Goal: Task Accomplishment & Management: Manage account settings

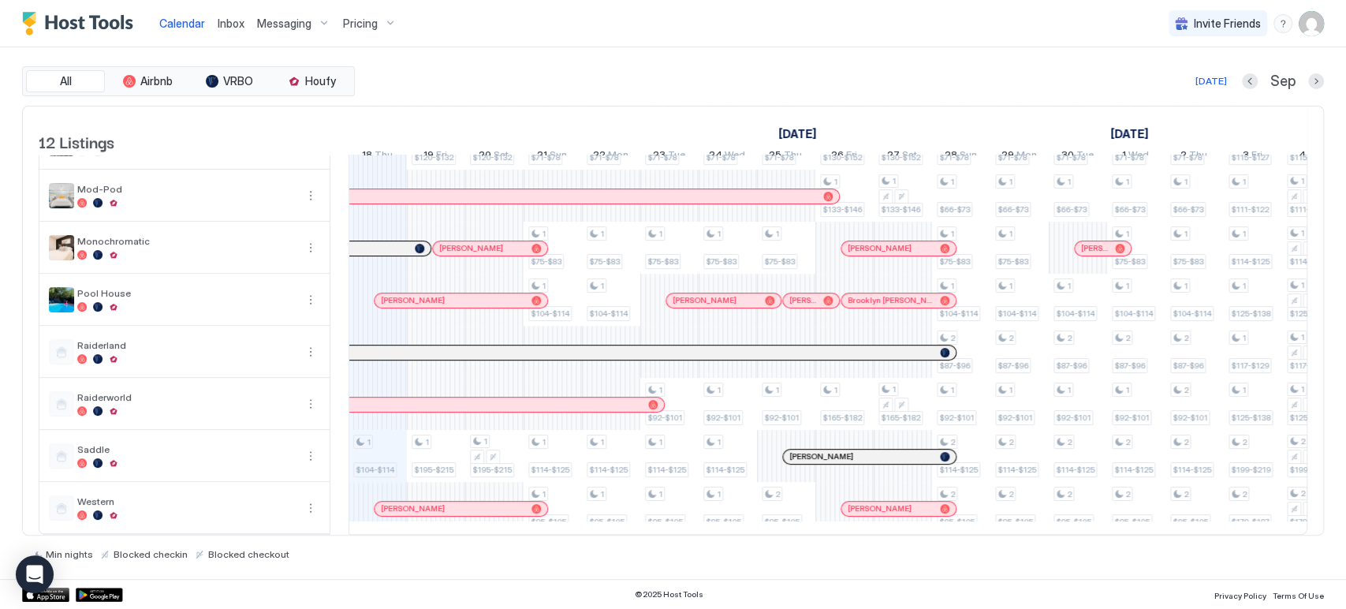
scroll to position [270, 0]
drag, startPoint x: 442, startPoint y: 452, endPoint x: 489, endPoint y: 450, distance: 47.3
click at [489, 450] on div "1 $92-$101 1 $98-$109 1 $104-$114 1 $160-$176 1 $175-$190 1 $120-$132 1 $195-$2…" at bounding box center [1107, 222] width 3268 height 624
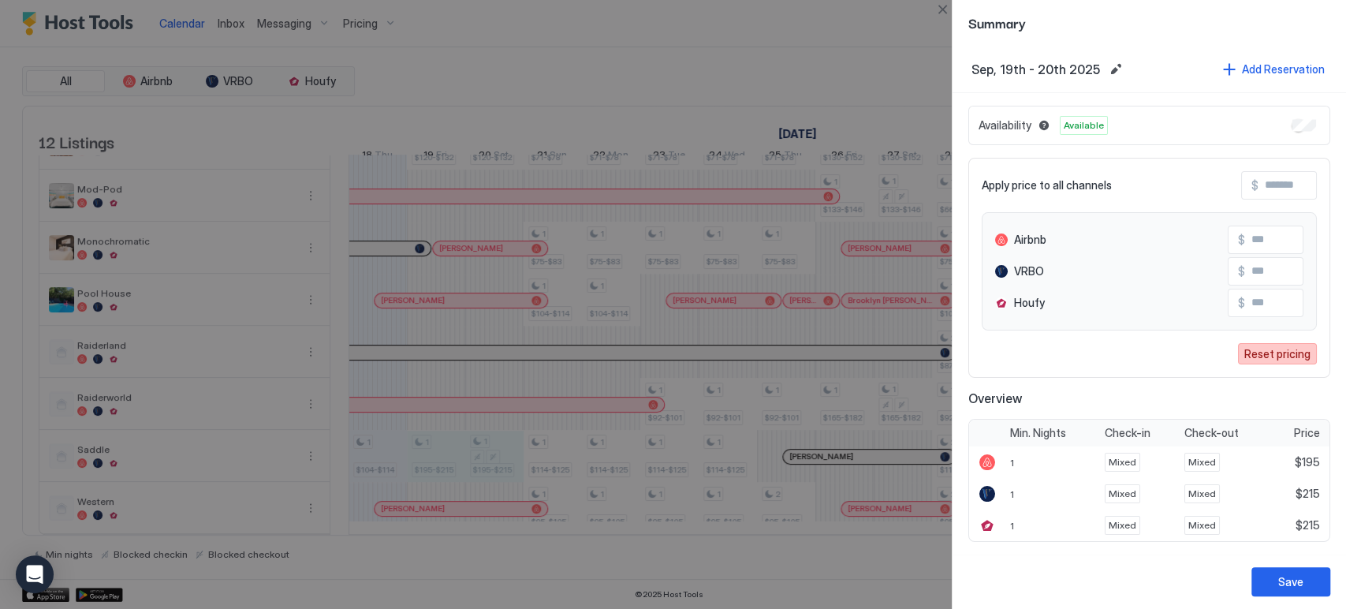
click at [1275, 357] on div "Reset pricing" at bounding box center [1277, 353] width 66 height 17
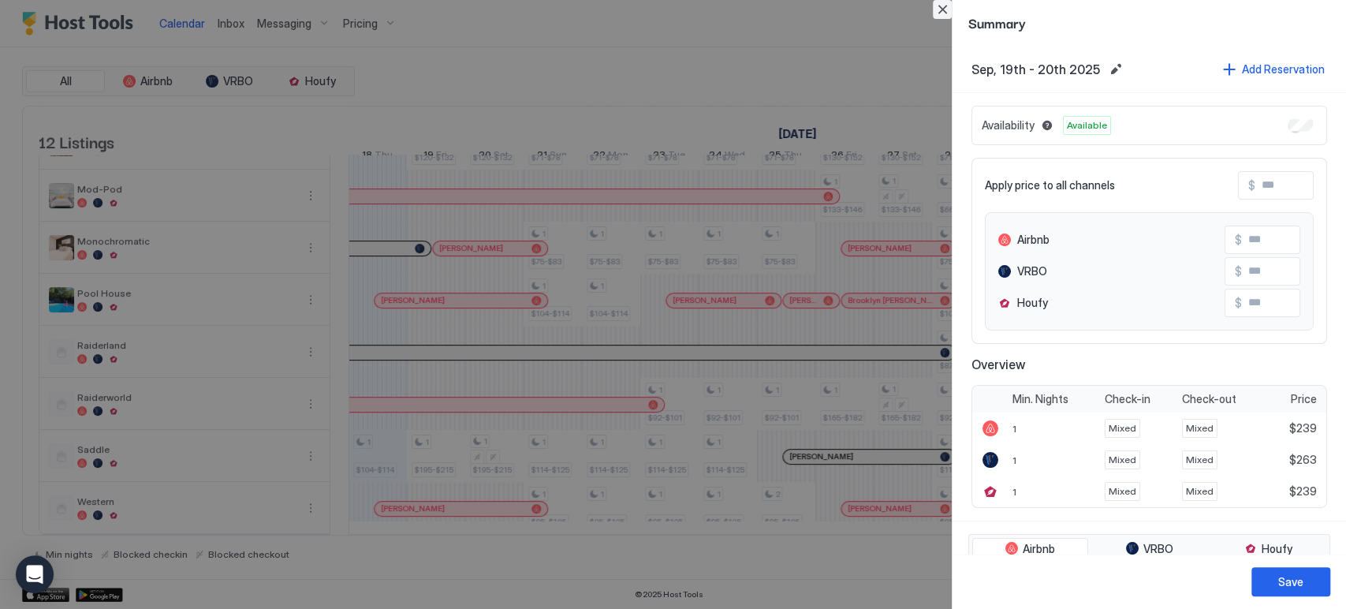
click at [938, 12] on button "Close" at bounding box center [942, 9] width 19 height 19
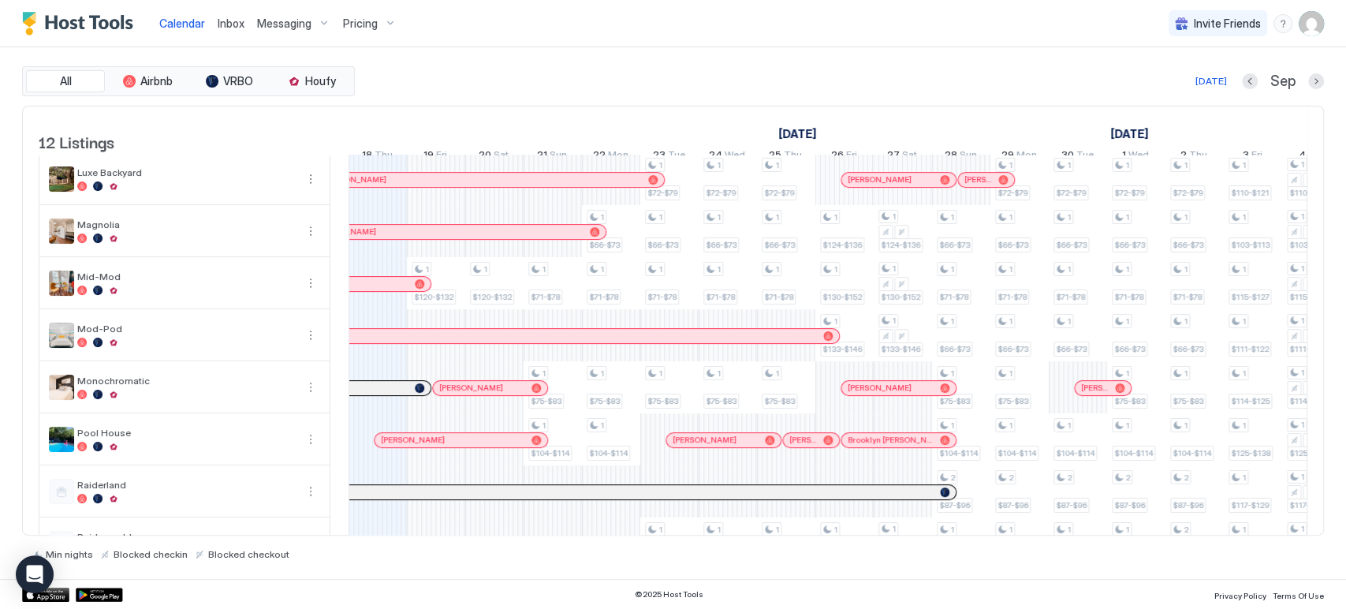
scroll to position [0, 0]
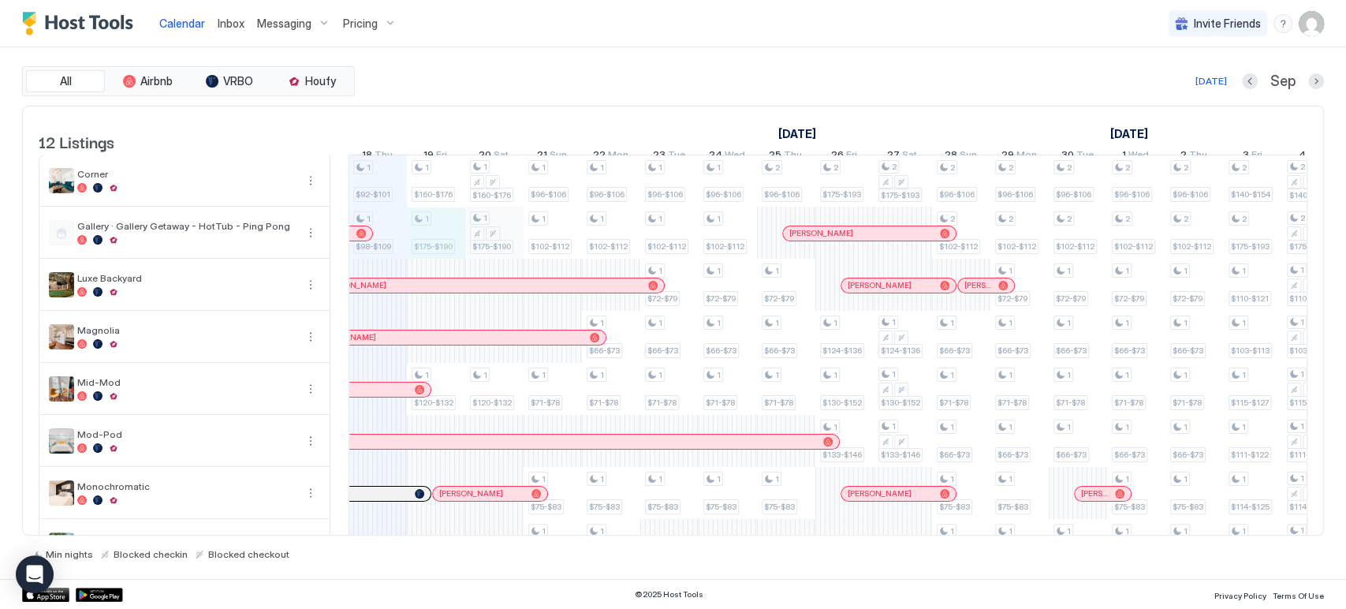
click at [501, 246] on div "1 $92-$101 1 $98-$109 1 $104-$114 1 $160-$176 1 $175-$190 1 $120-$132 1 $195-$2…" at bounding box center [1107, 467] width 3268 height 624
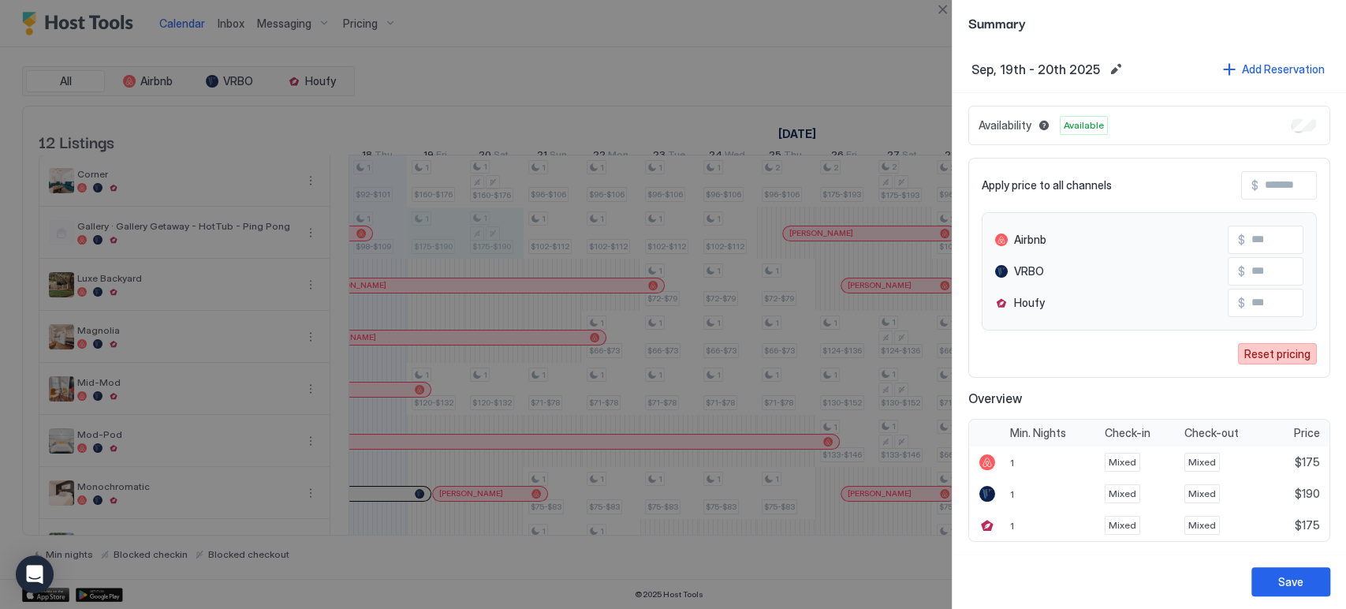
click at [1274, 347] on div "Reset pricing" at bounding box center [1277, 353] width 66 height 17
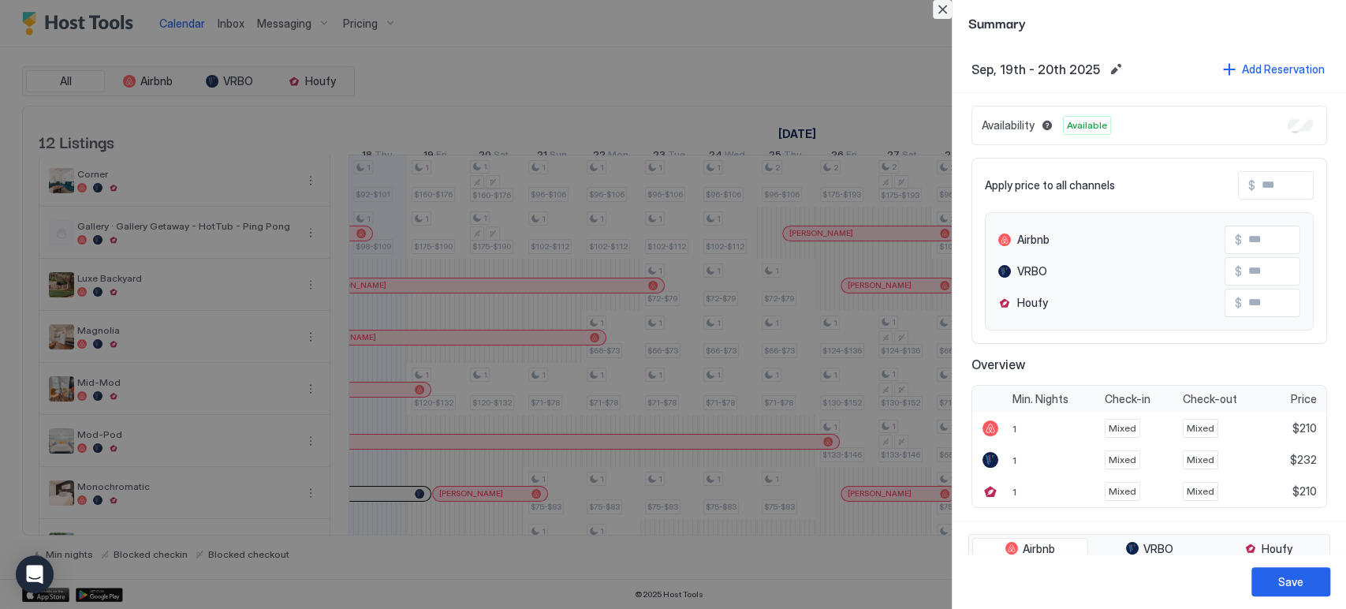
click at [941, 11] on button "Close" at bounding box center [942, 9] width 19 height 19
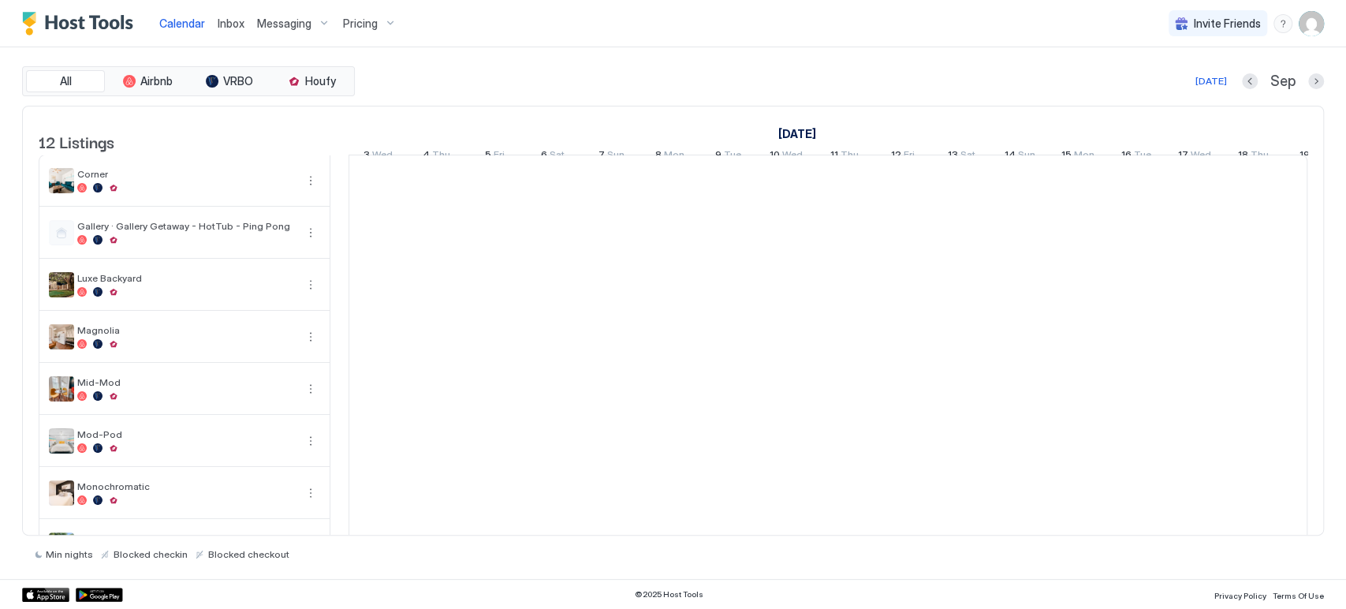
scroll to position [0, 876]
click at [364, 32] on div "Pricing" at bounding box center [370, 23] width 66 height 27
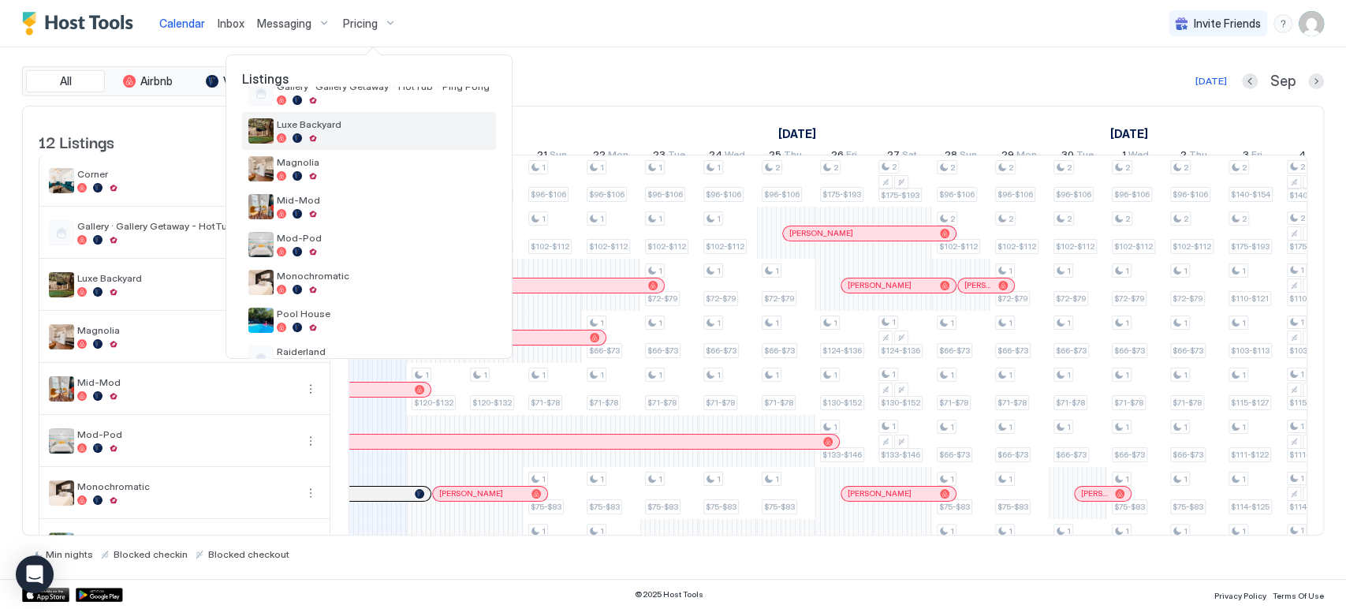
scroll to position [252, 0]
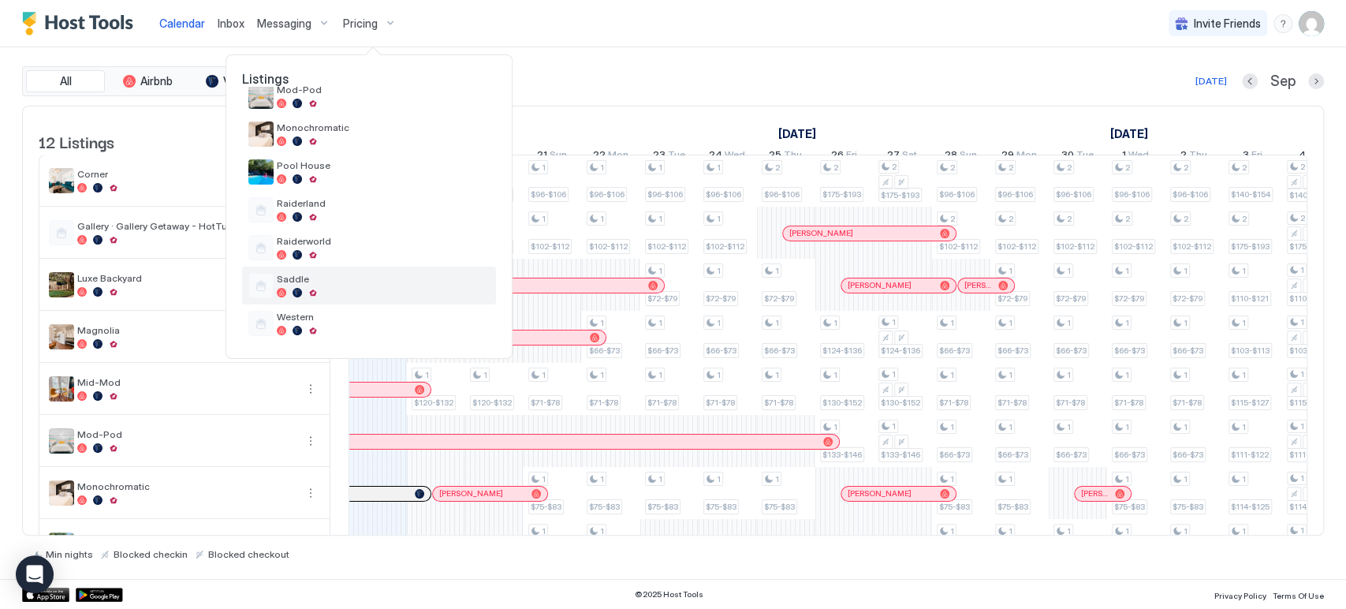
click at [330, 276] on span "Saddle" at bounding box center [383, 279] width 213 height 12
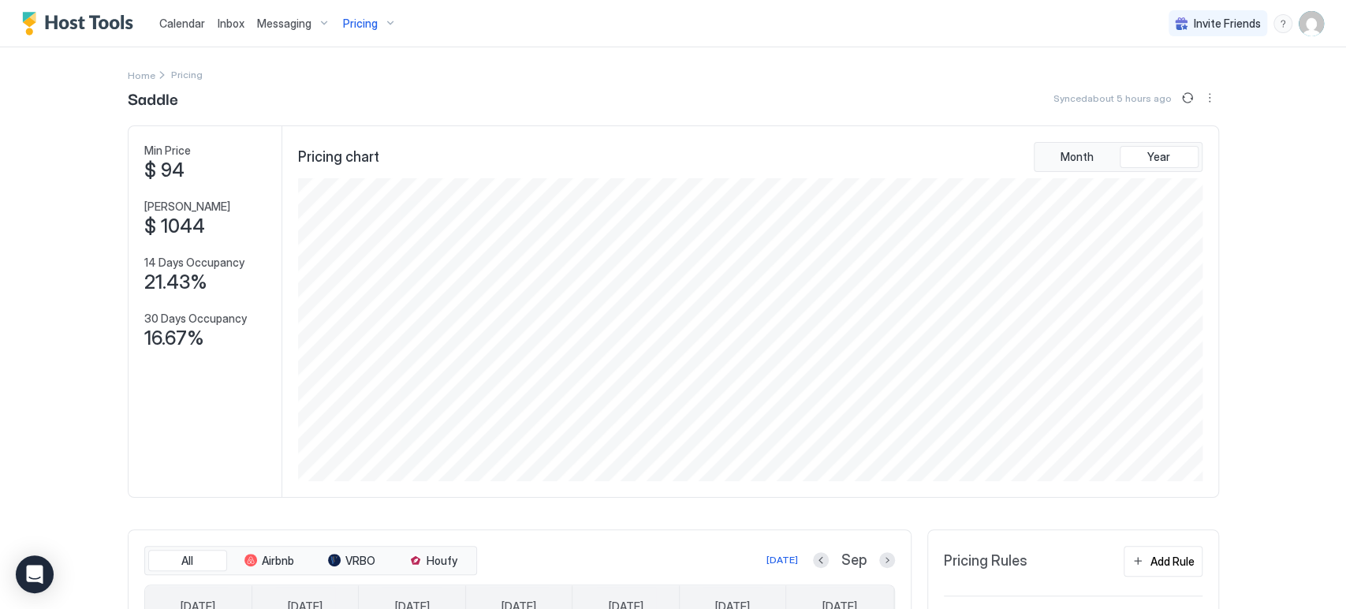
scroll to position [525, 0]
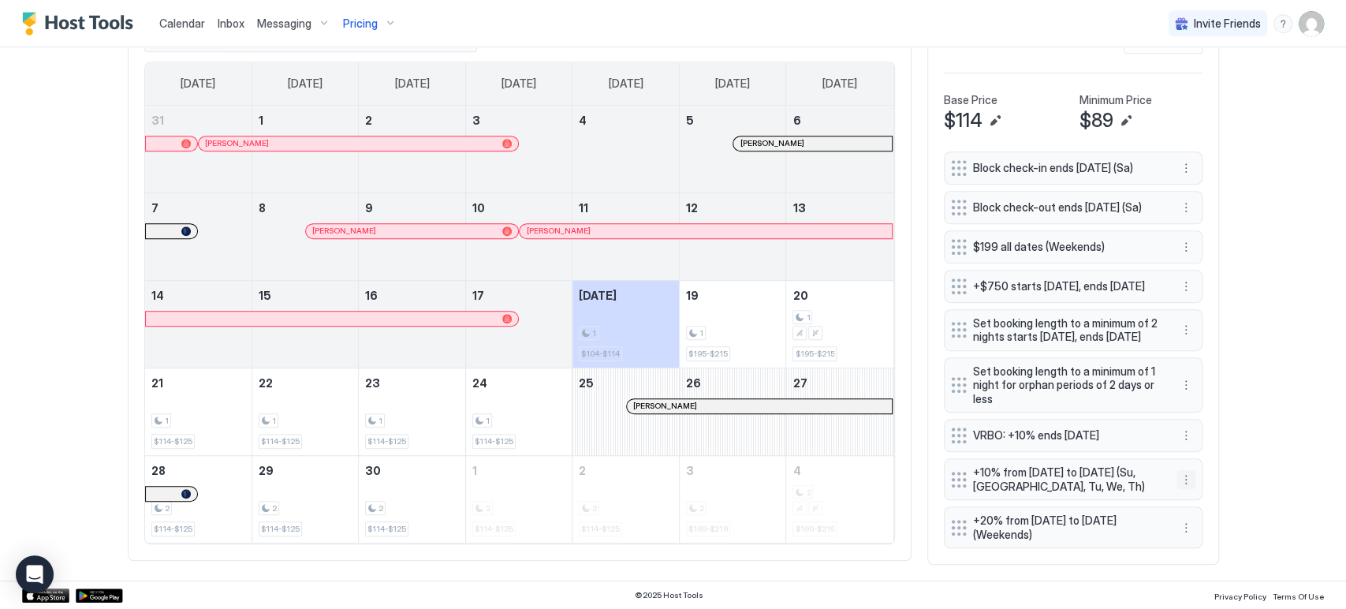
click at [1177, 489] on button "More options" at bounding box center [1186, 479] width 19 height 19
click at [1195, 576] on div "Delete" at bounding box center [1199, 569] width 59 height 25
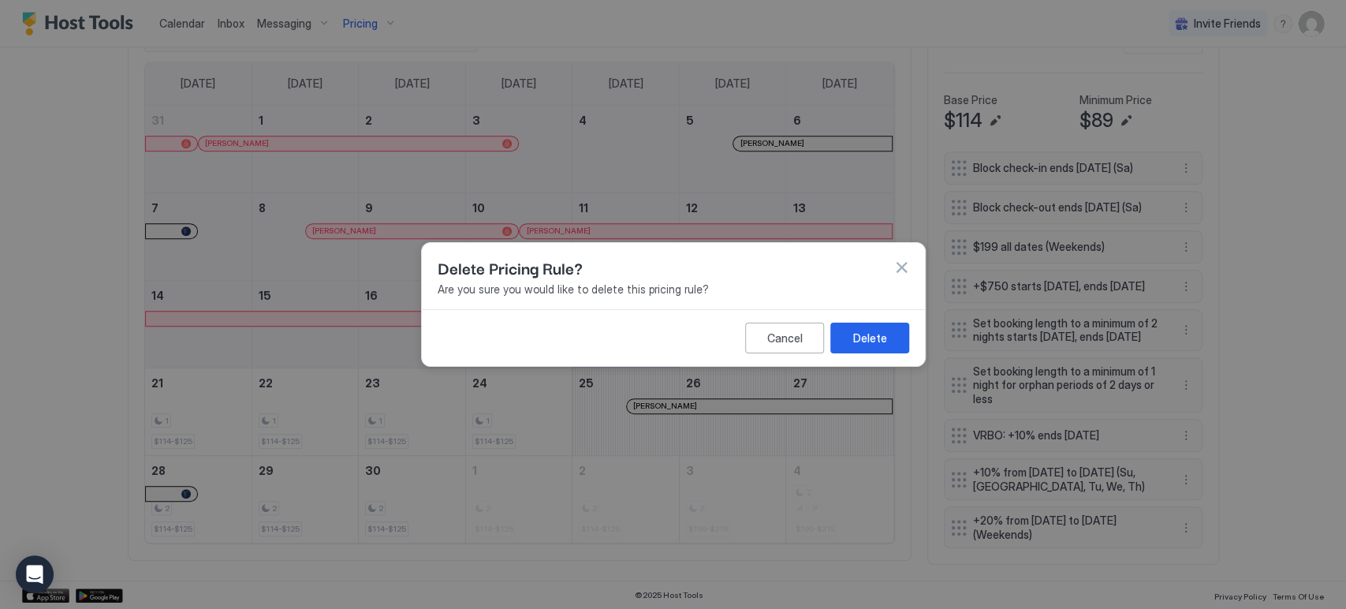
click at [888, 345] on button "Delete" at bounding box center [869, 338] width 79 height 31
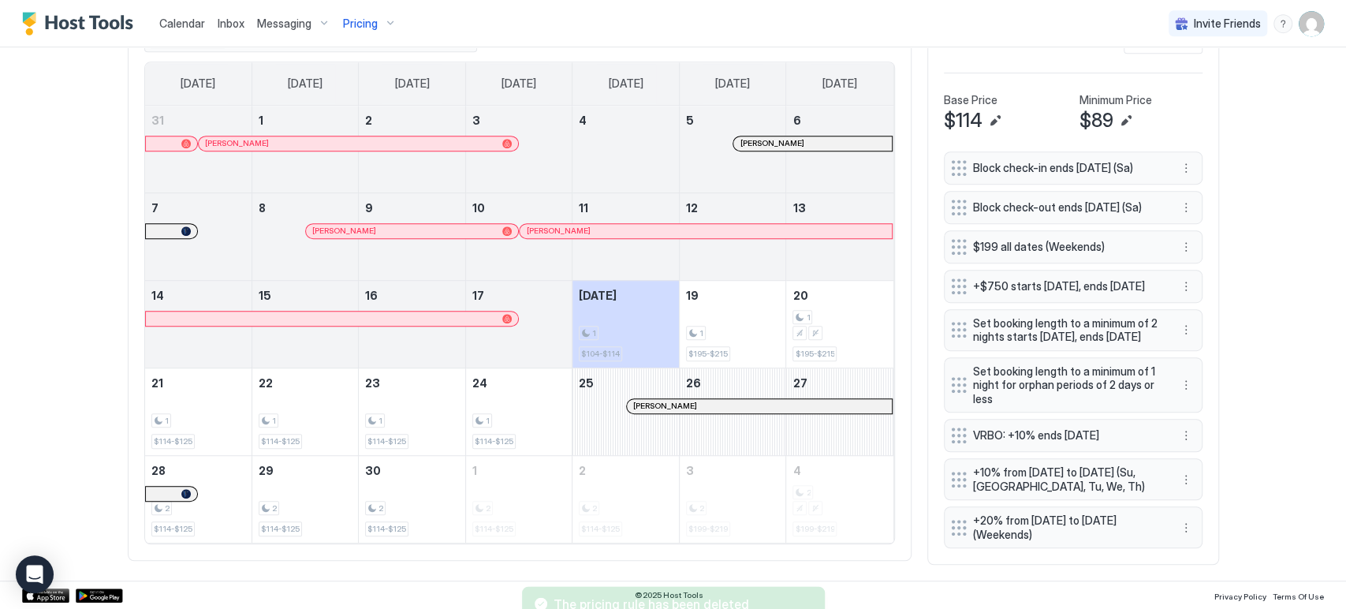
scroll to position [517, 0]
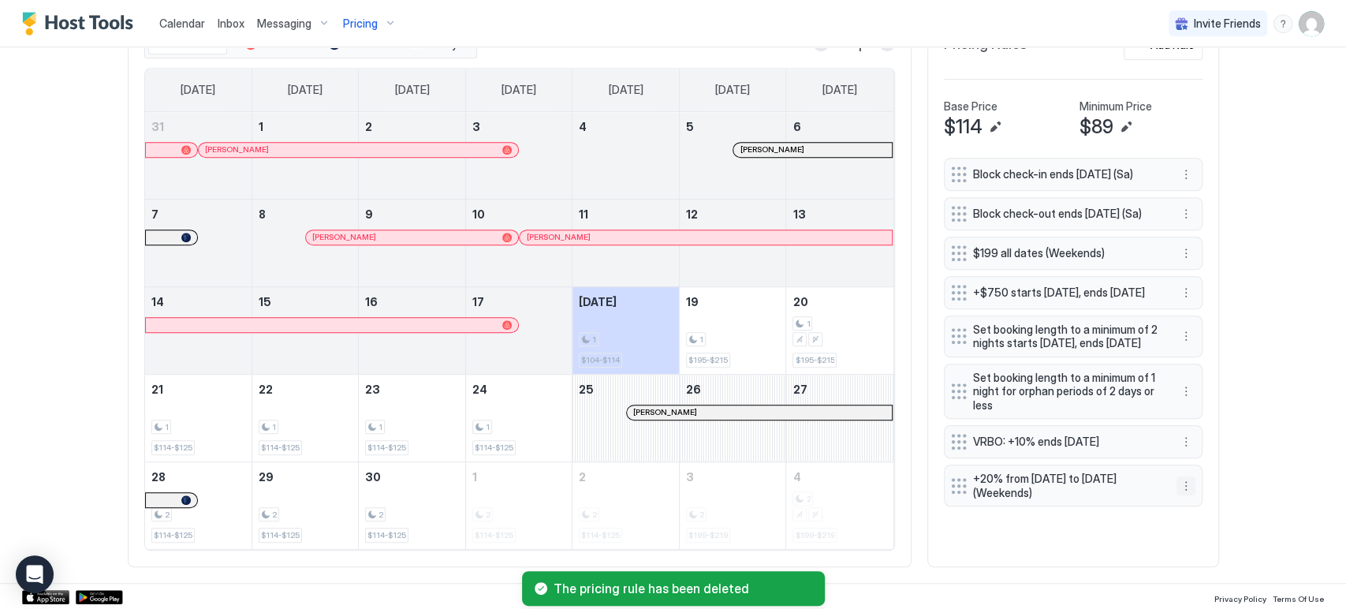
click at [1179, 495] on button "More options" at bounding box center [1186, 485] width 19 height 19
click at [1203, 576] on span "Delete" at bounding box center [1208, 579] width 29 height 12
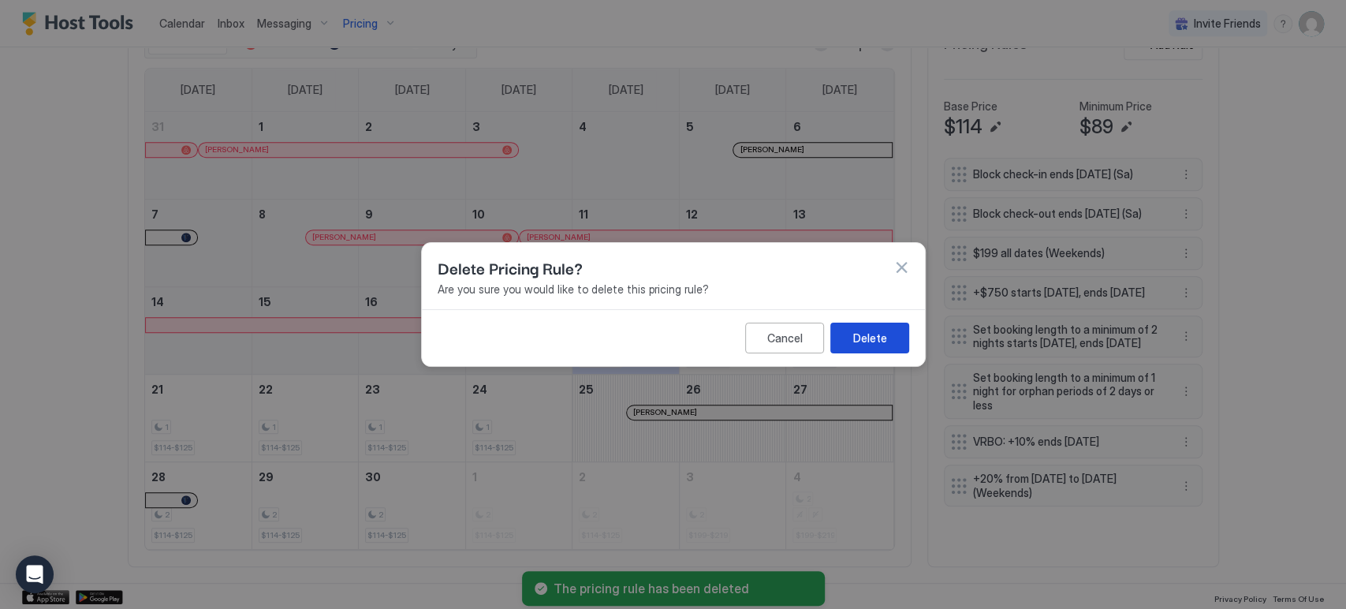
click at [888, 334] on button "Delete" at bounding box center [869, 338] width 79 height 31
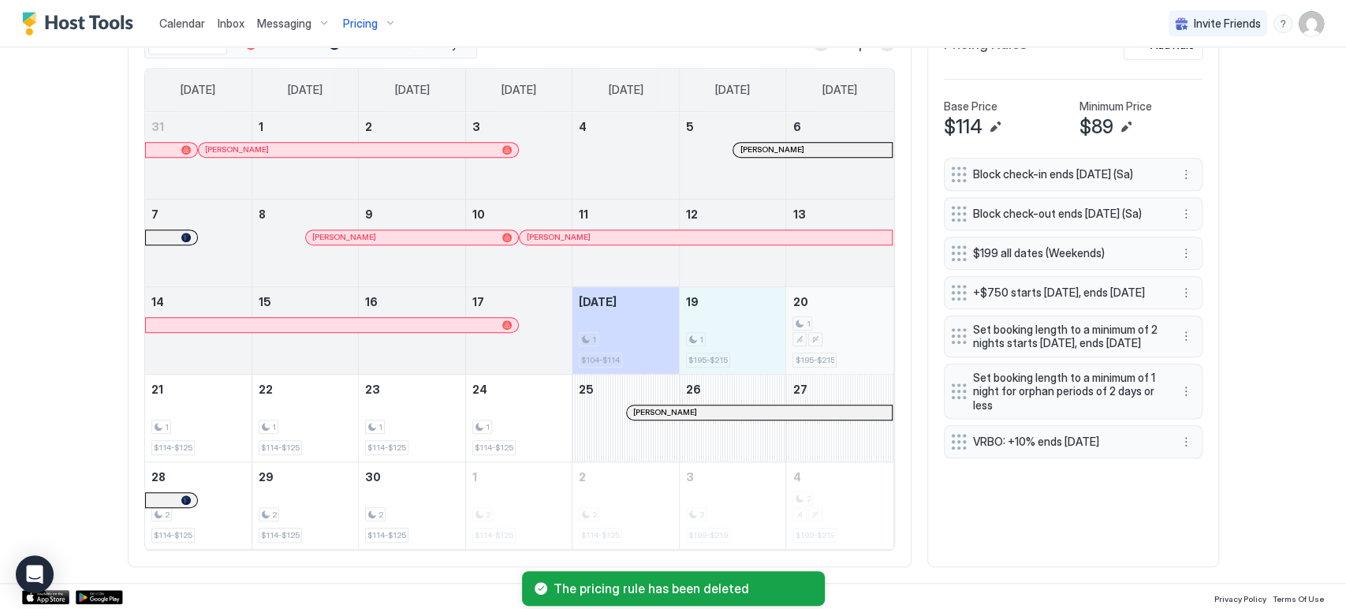
drag, startPoint x: 719, startPoint y: 330, endPoint x: 806, endPoint y: 329, distance: 86.8
click at [803, 330] on tr "14 15 16 17 Today 1 $104-$114 19 1 $195-$215 20 1 $195-$215" at bounding box center [519, 330] width 748 height 88
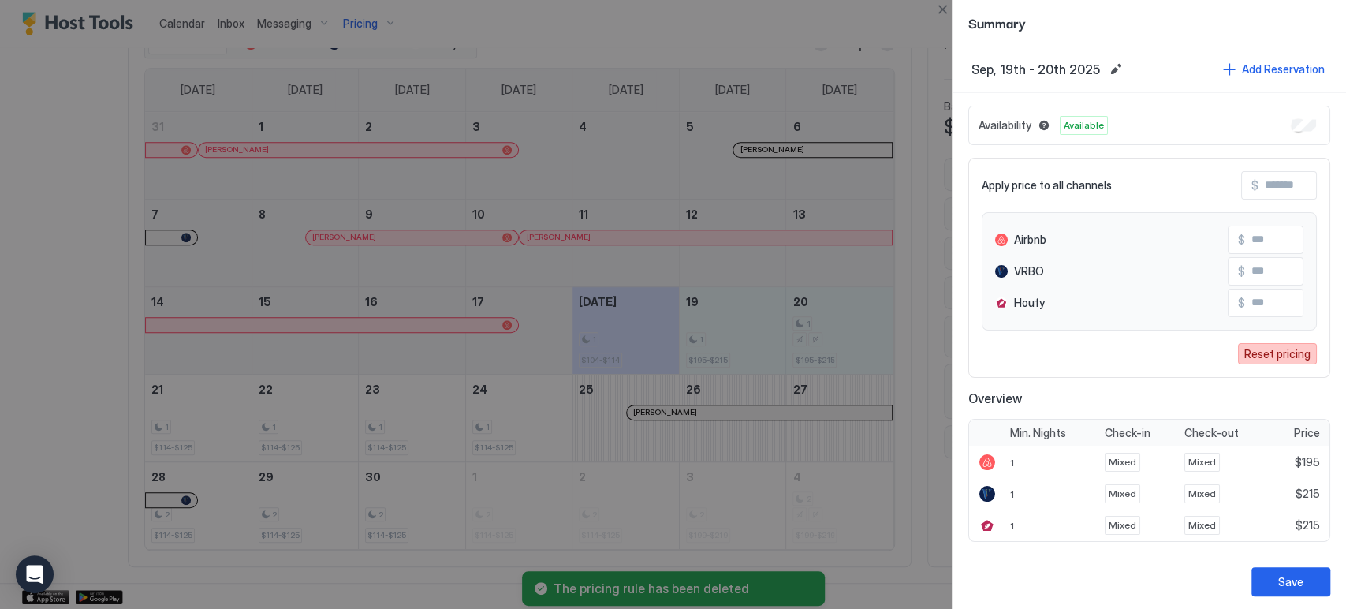
click at [1281, 351] on div "Reset pricing" at bounding box center [1277, 353] width 66 height 17
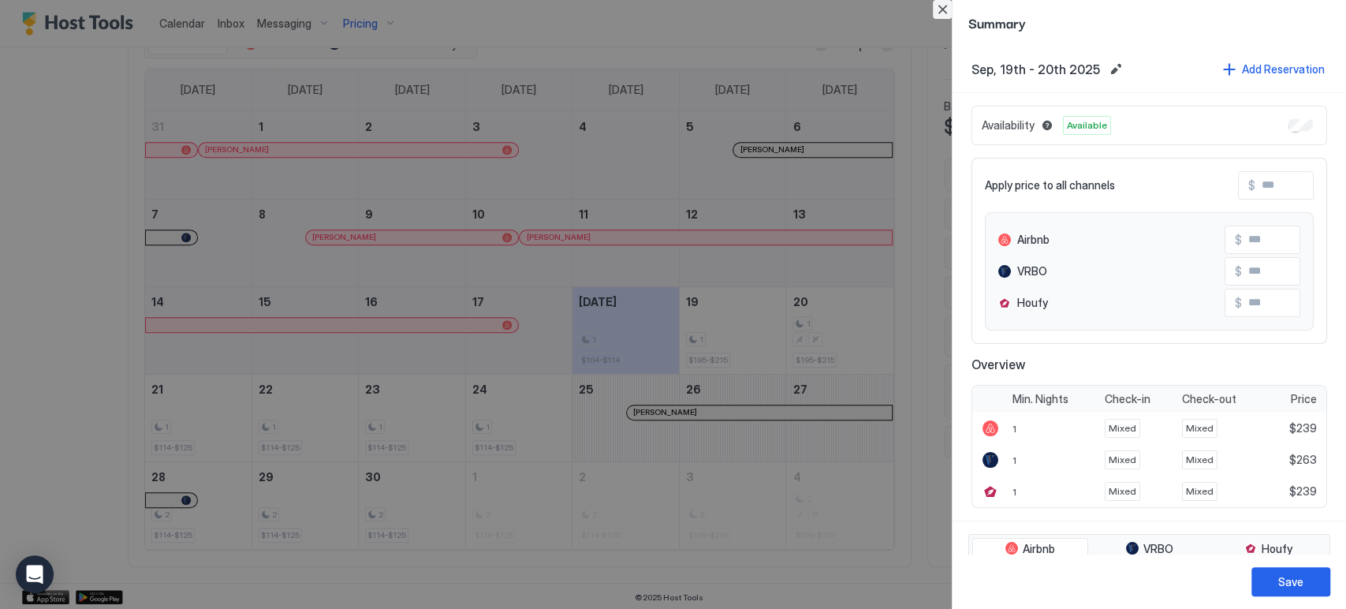
click at [944, 10] on button "Close" at bounding box center [942, 9] width 19 height 19
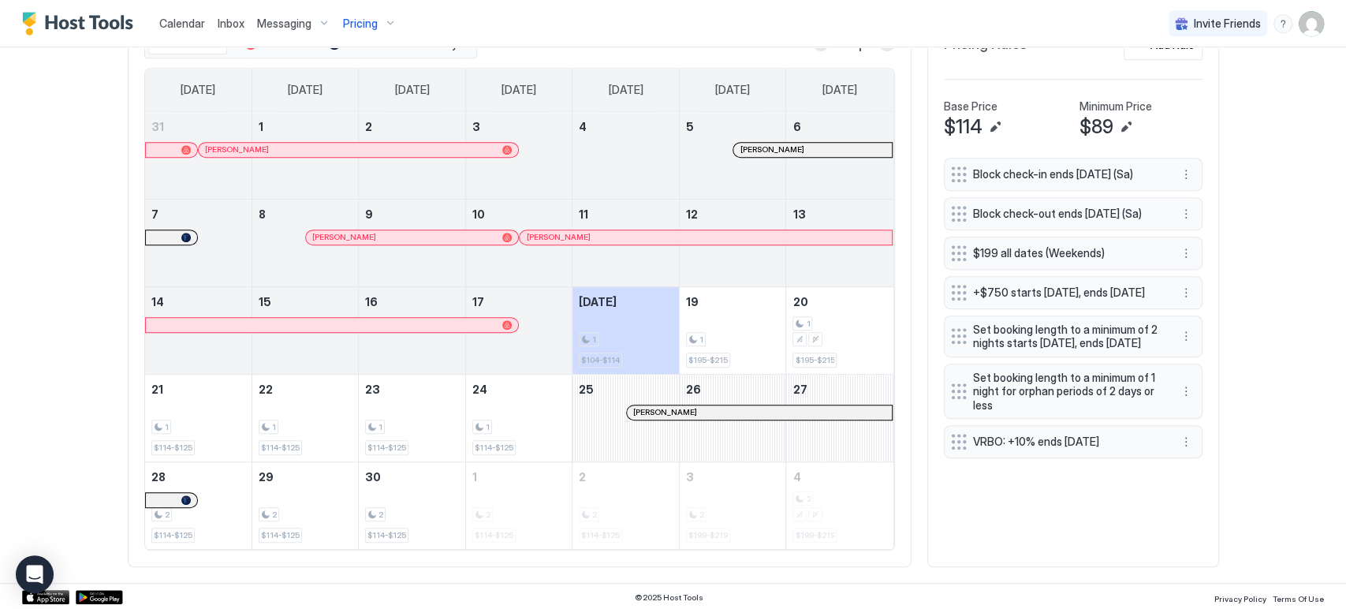
drag, startPoint x: 752, startPoint y: 335, endPoint x: 717, endPoint y: 169, distance: 170.0
click at [717, 169] on tbody "31 Stan Borel 1 2 3 4 5 Andrea Valdez 6 7 8 Korey Flores 9 10 Aimee Arcilla 11 …" at bounding box center [519, 330] width 748 height 437
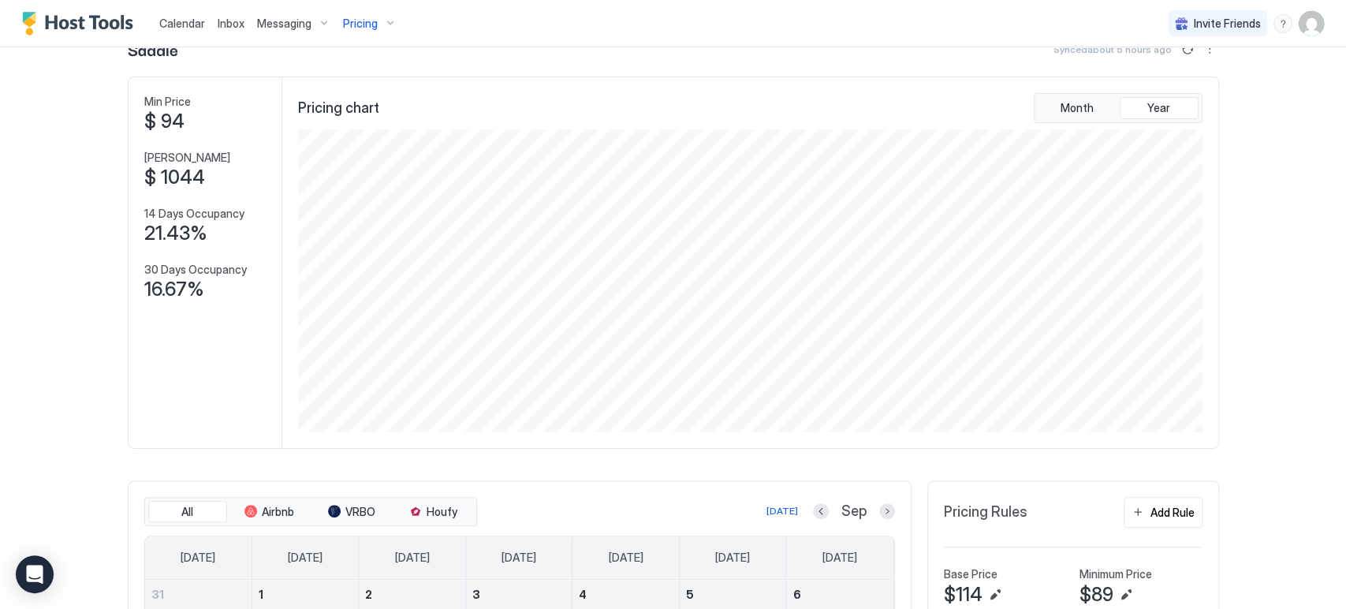
scroll to position [0, 0]
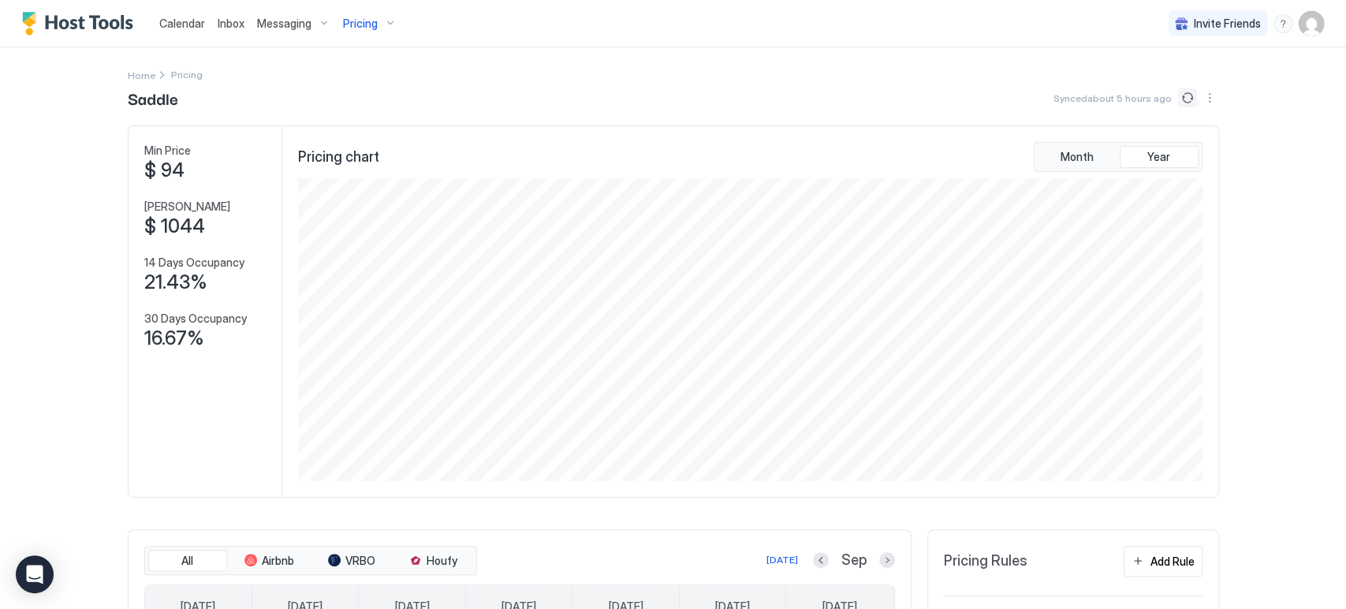
click at [1178, 103] on button "Sync prices" at bounding box center [1187, 97] width 19 height 19
click at [1182, 100] on button "Sync prices" at bounding box center [1187, 97] width 19 height 19
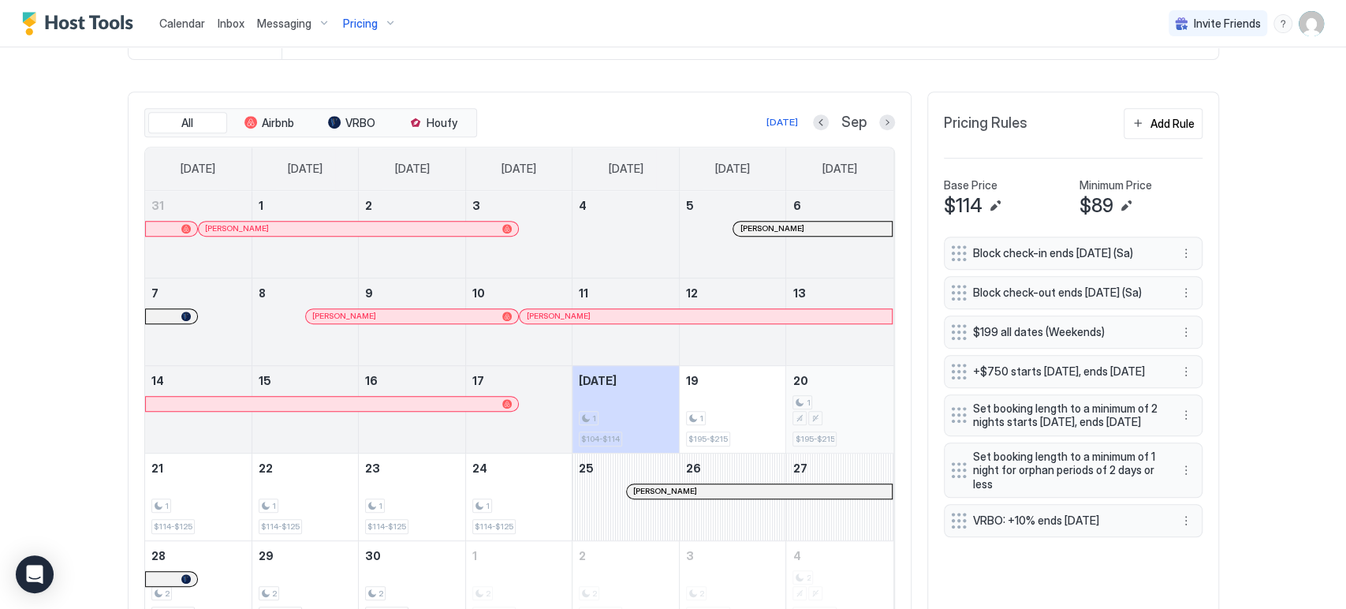
drag, startPoint x: 754, startPoint y: 427, endPoint x: 814, endPoint y: 421, distance: 60.3
click at [814, 421] on tr "14 15 16 17 Today 1 $104-$114 19 1 $195-$215 20 1 $195-$215" at bounding box center [519, 409] width 748 height 88
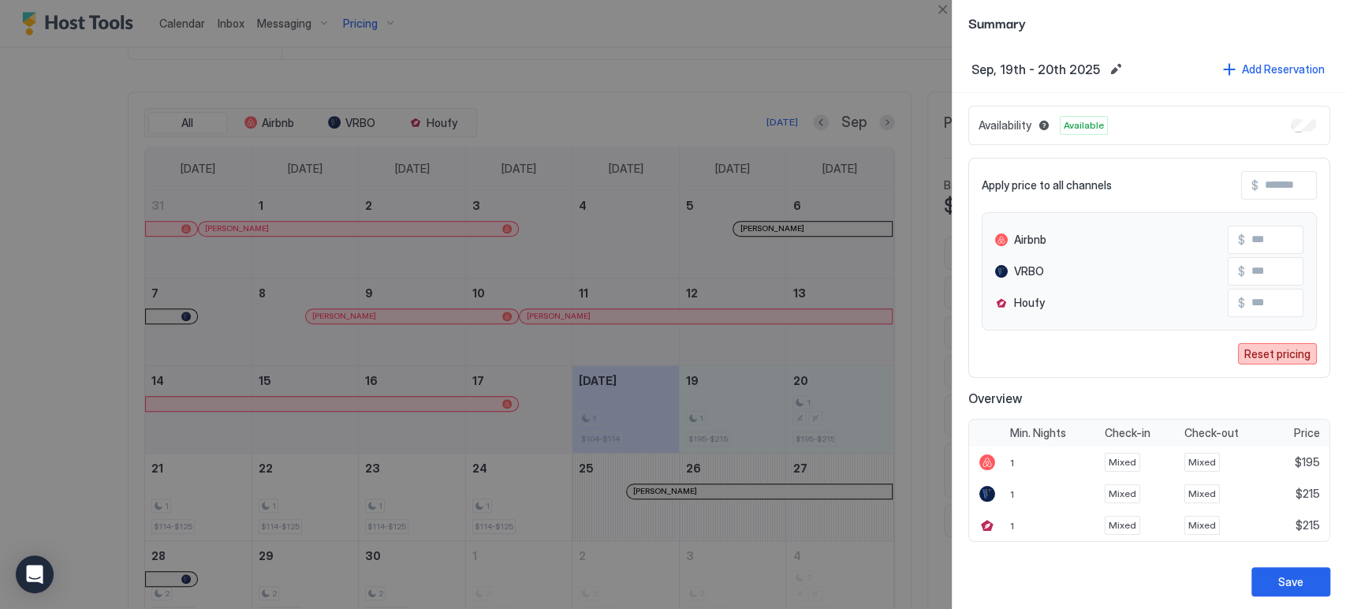
click at [1249, 346] on div "Reset pricing" at bounding box center [1277, 353] width 66 height 17
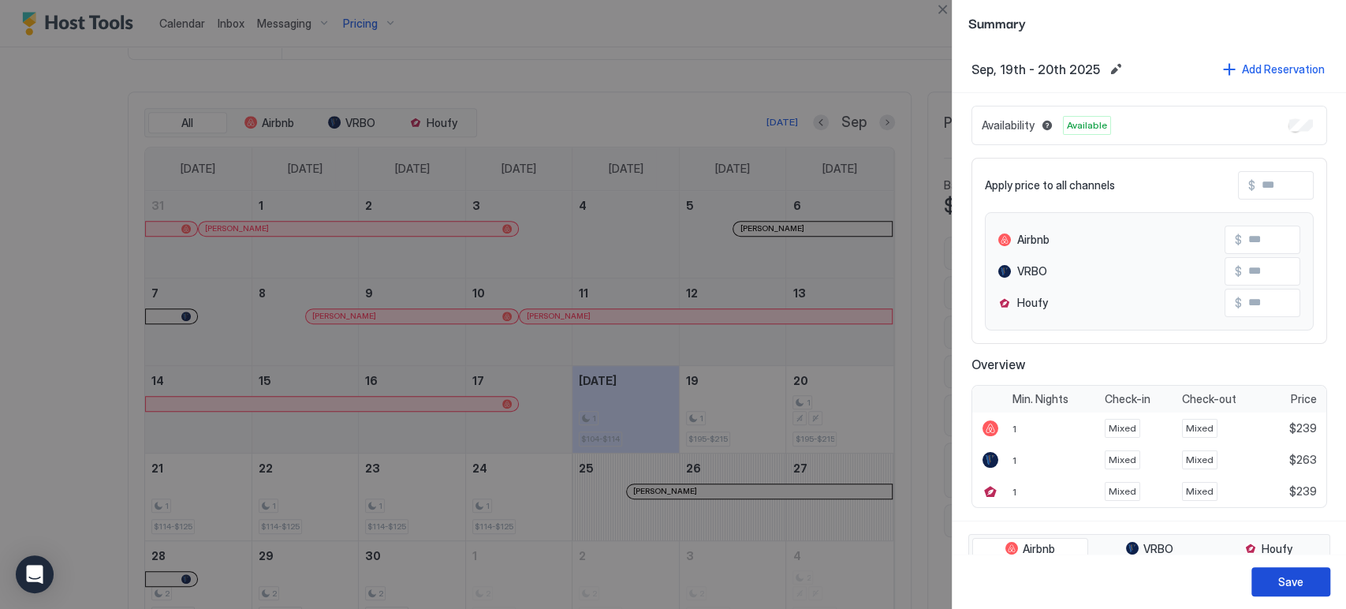
click at [1259, 579] on button "Save" at bounding box center [1290, 581] width 79 height 29
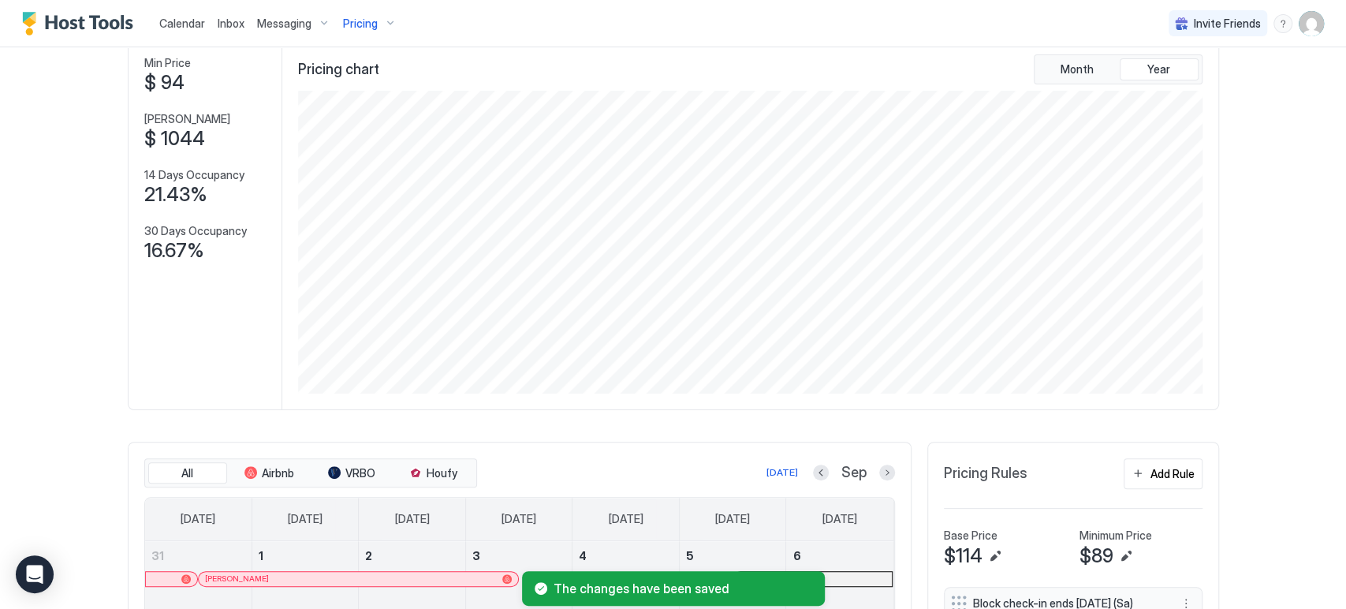
scroll to position [0, 0]
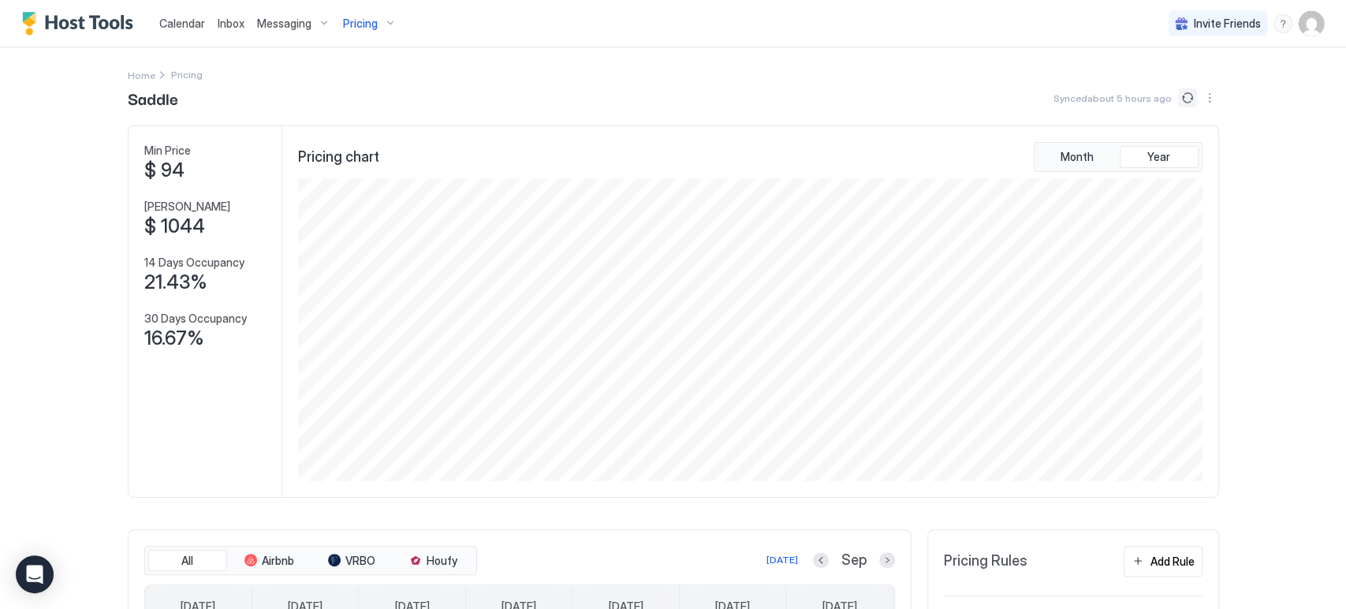
click at [1178, 99] on button "Sync prices" at bounding box center [1187, 97] width 19 height 19
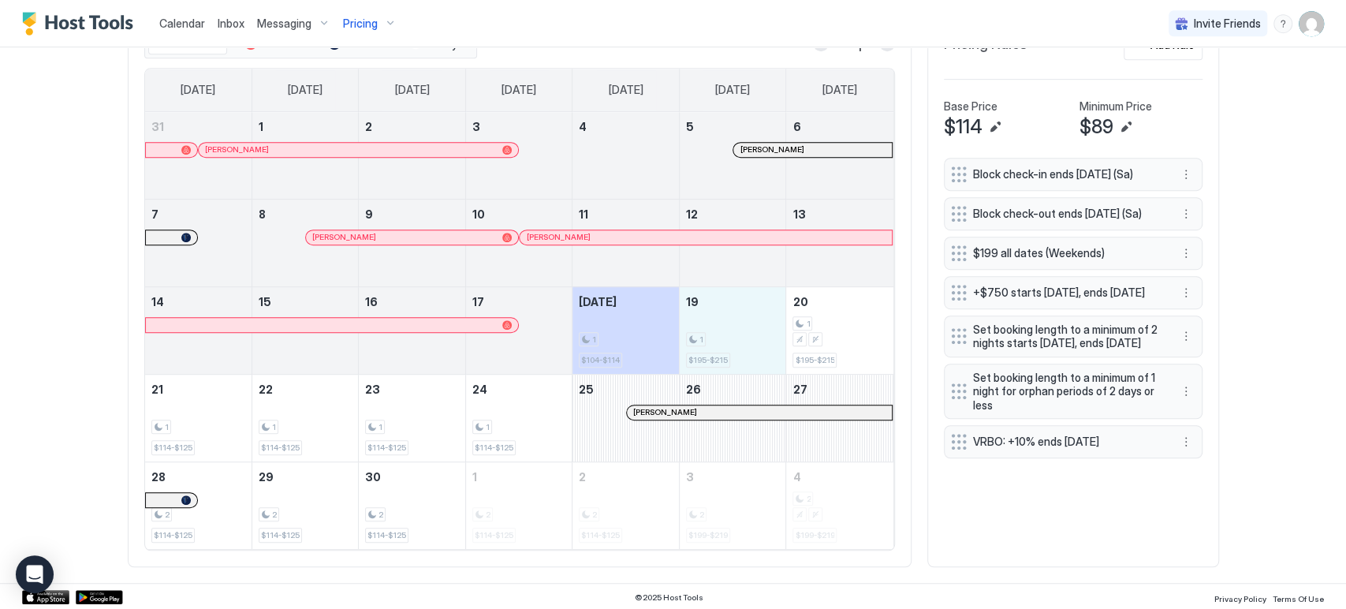
drag, startPoint x: 736, startPoint y: 311, endPoint x: 798, endPoint y: 304, distance: 62.8
click at [798, 304] on tr "14 15 16 17 Today 1 $104-$114 19 1 $195-$215 20 1 $195-$215" at bounding box center [519, 330] width 748 height 88
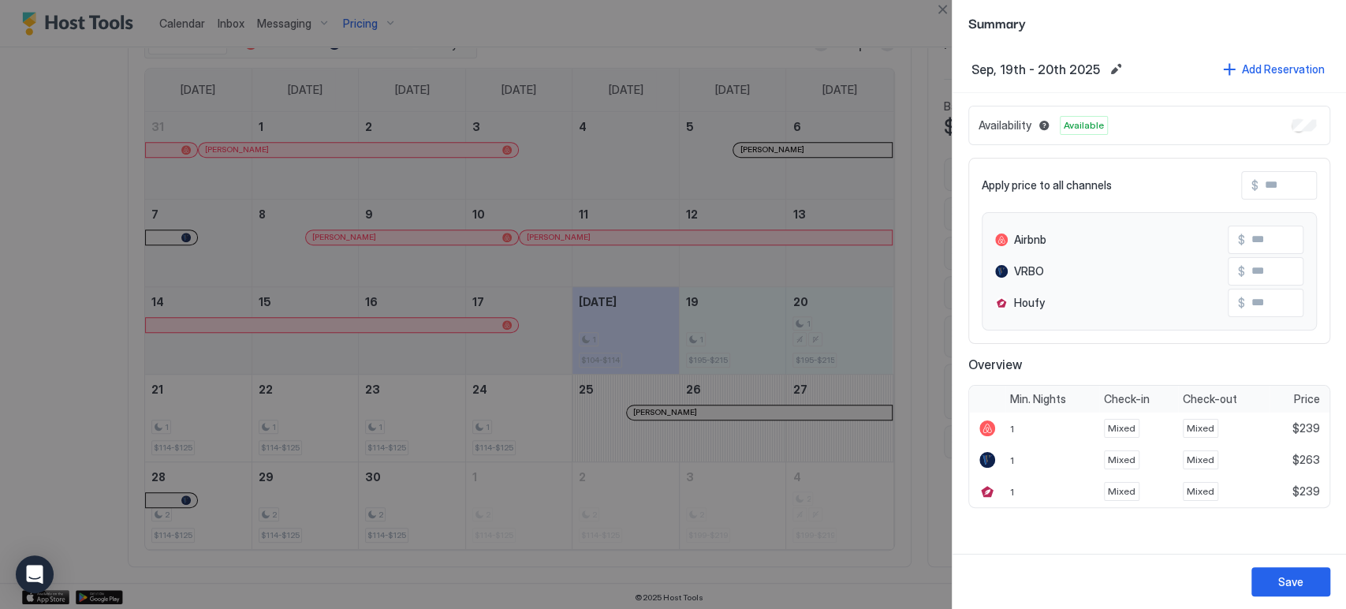
click at [938, 21] on div at bounding box center [673, 304] width 1346 height 609
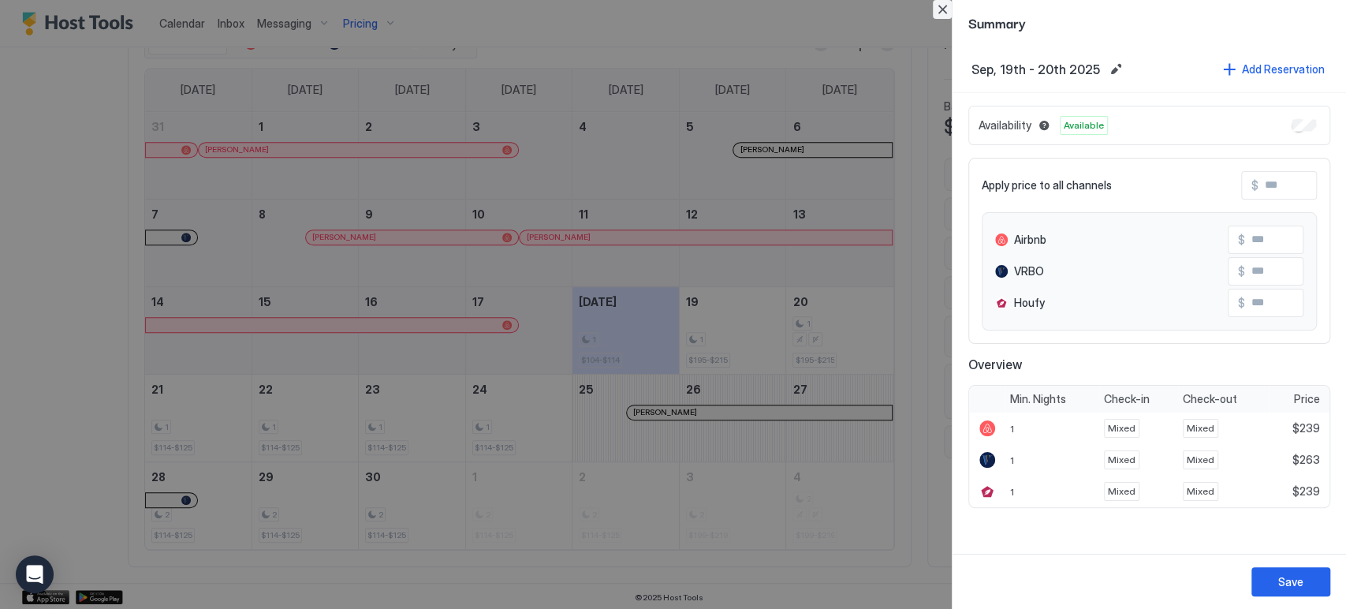
click at [939, 14] on button "Close" at bounding box center [942, 9] width 19 height 19
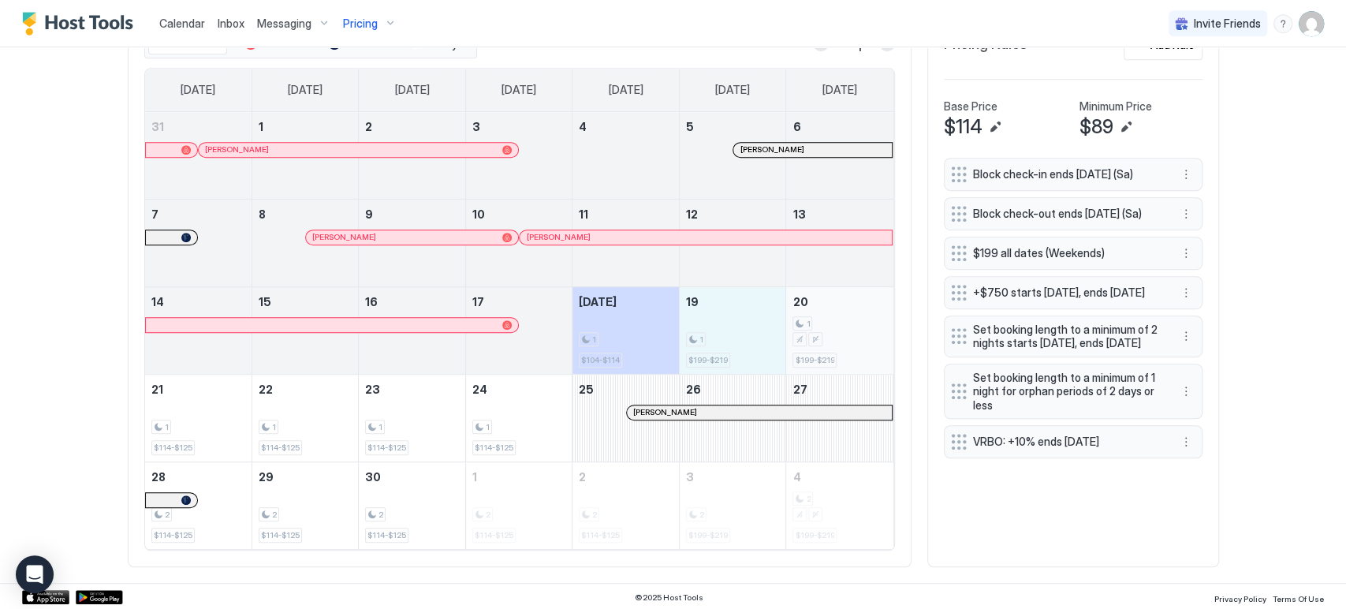
drag, startPoint x: 738, startPoint y: 343, endPoint x: 807, endPoint y: 333, distance: 70.1
click at [807, 333] on tr "14 15 16 17 Today 1 $104-$114 19 1 $199-$219 20 1 $199-$219" at bounding box center [519, 330] width 748 height 88
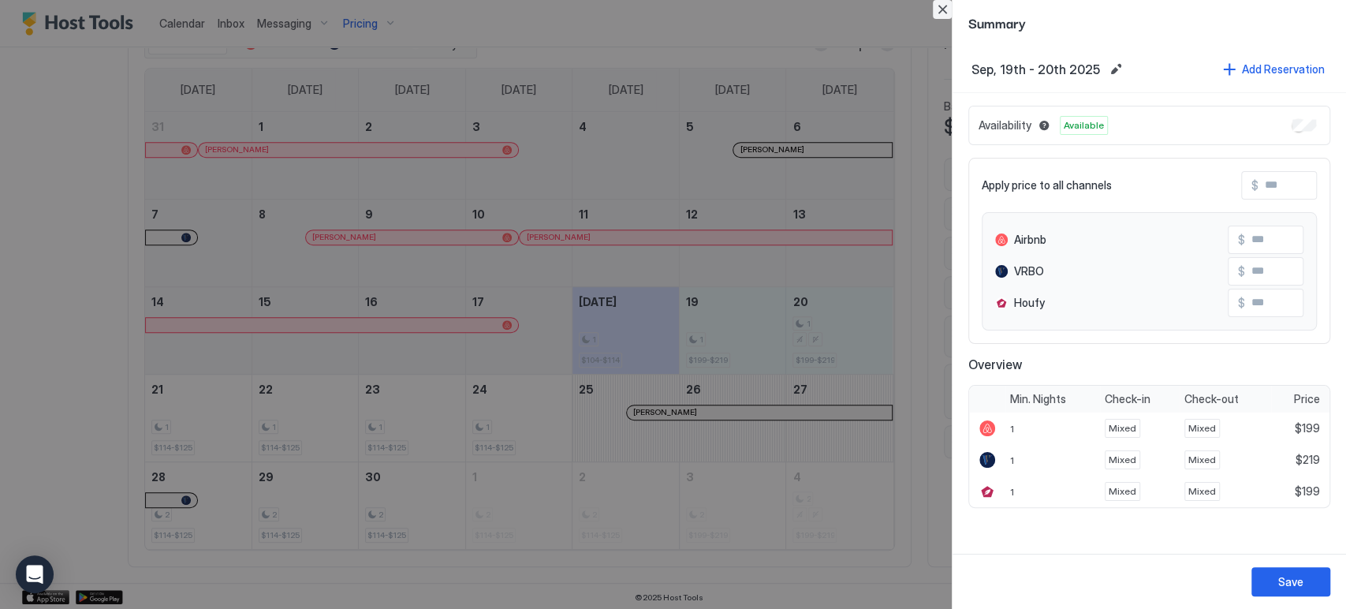
click at [936, 13] on button "Close" at bounding box center [942, 9] width 19 height 19
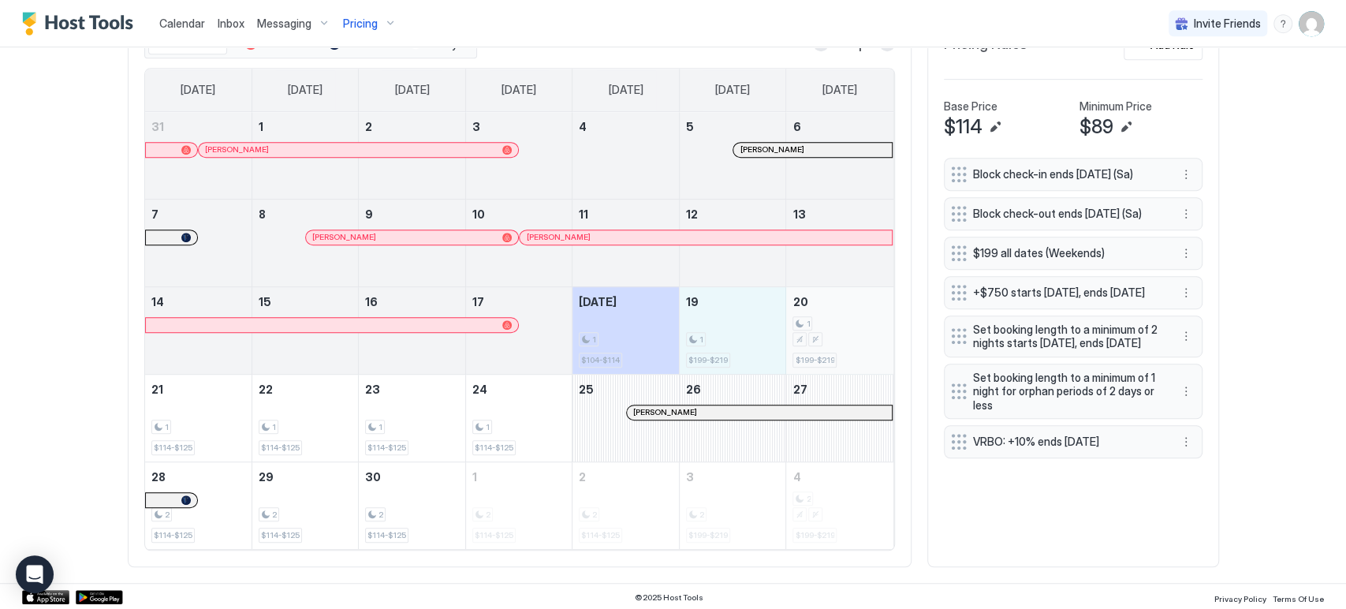
drag, startPoint x: 725, startPoint y: 352, endPoint x: 844, endPoint y: 327, distance: 121.6
click at [836, 333] on tr "14 15 16 17 Today 1 $104-$114 19 1 $199-$219 20 1 $199-$219" at bounding box center [519, 330] width 748 height 88
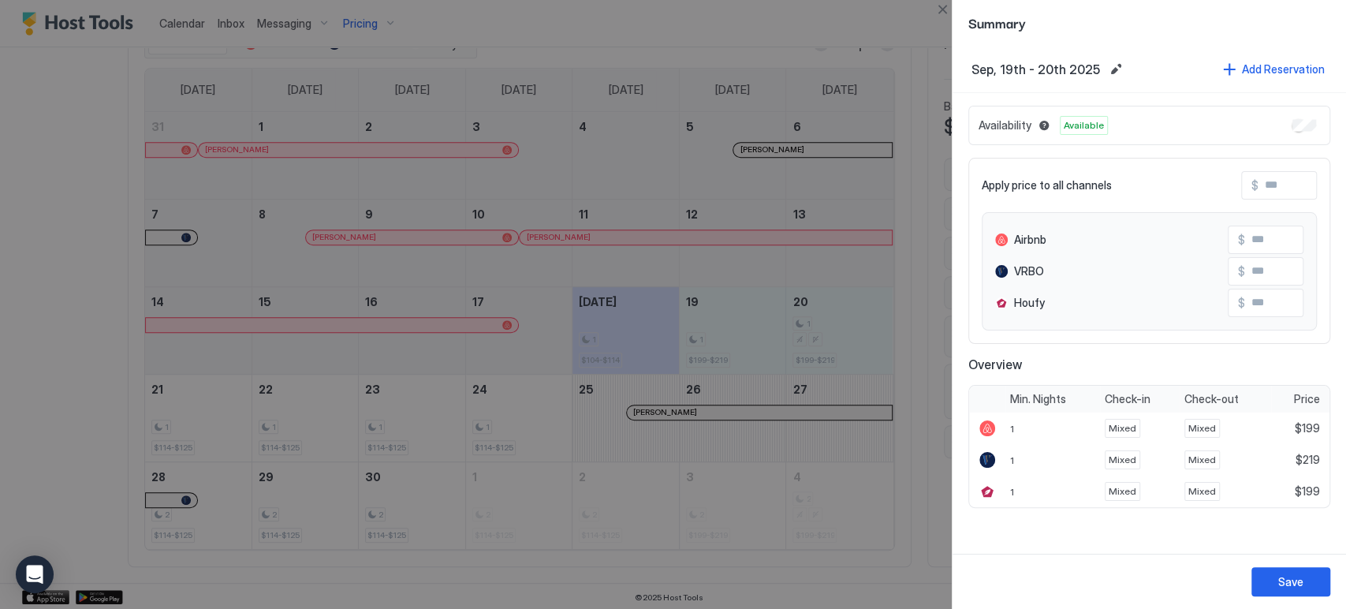
click at [1281, 178] on input "Input Field" at bounding box center [1322, 185] width 126 height 27
type input "*"
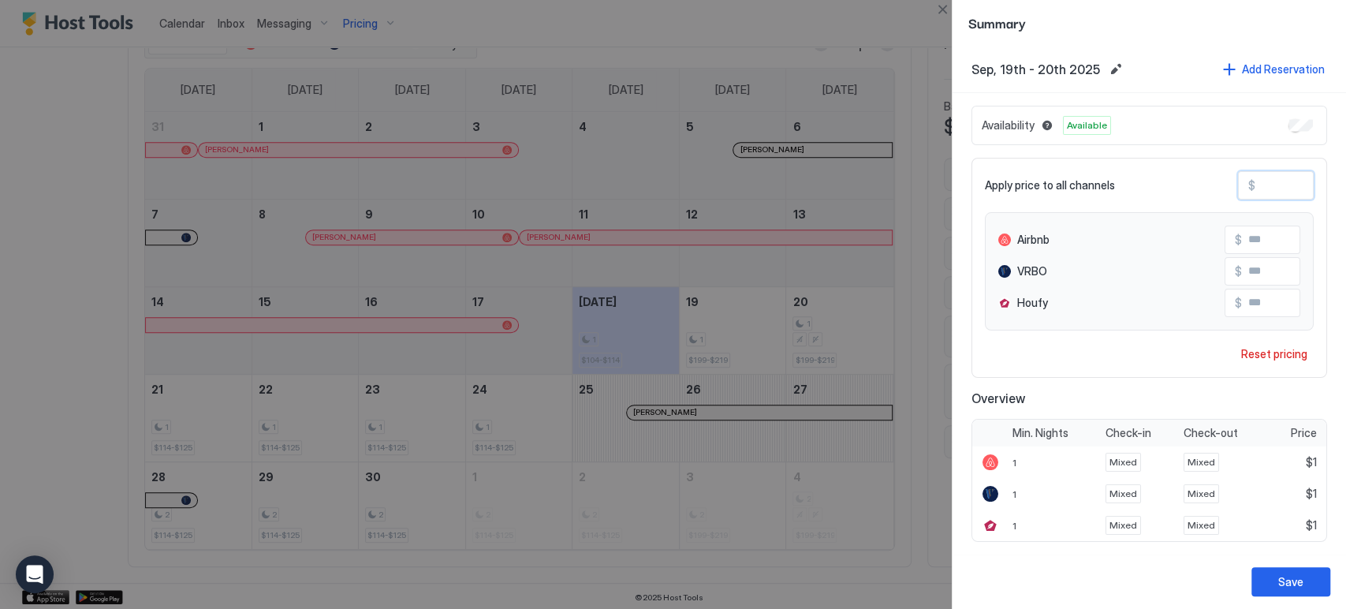
type input "**"
type input "***"
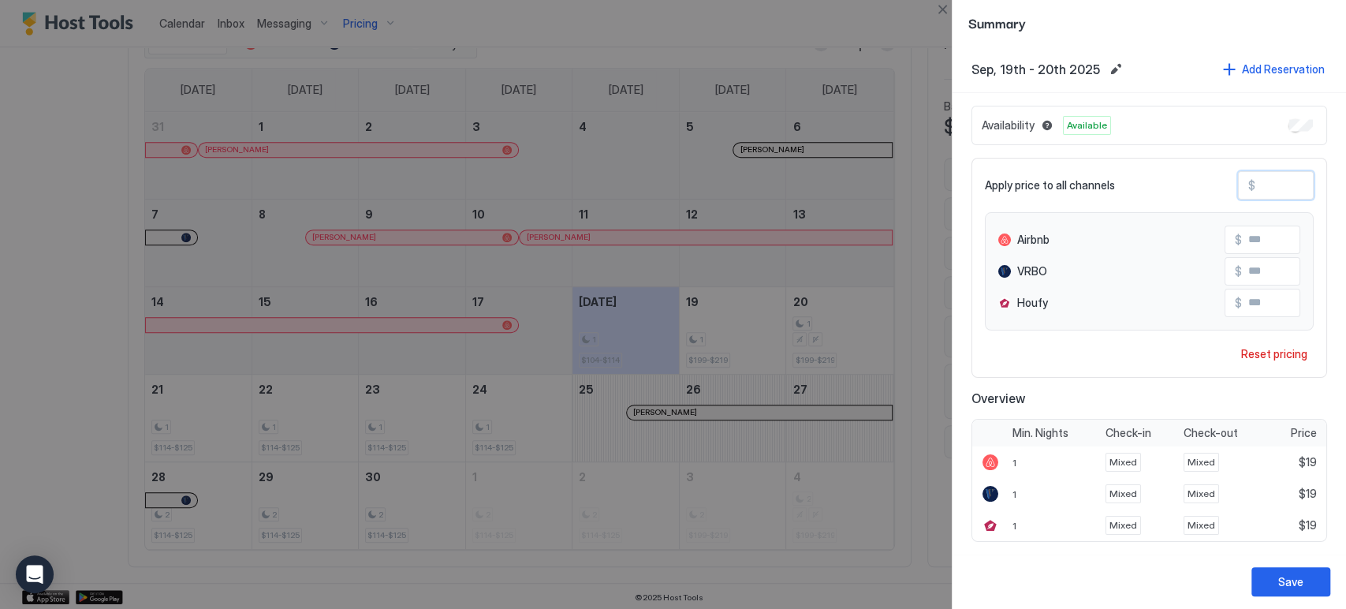
type input "***"
click at [1251, 276] on input "***" at bounding box center [1305, 271] width 126 height 27
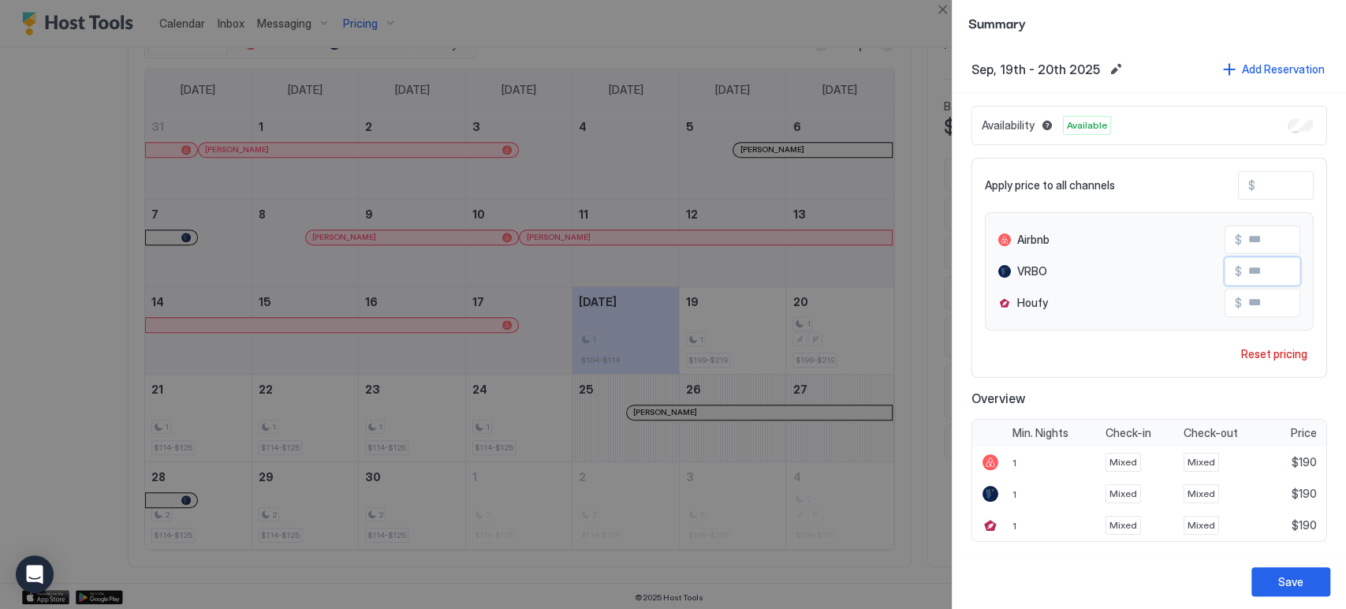
click at [1251, 276] on input "***" at bounding box center [1305, 271] width 126 height 27
type input "***"
click at [1289, 573] on button "Save" at bounding box center [1290, 581] width 79 height 29
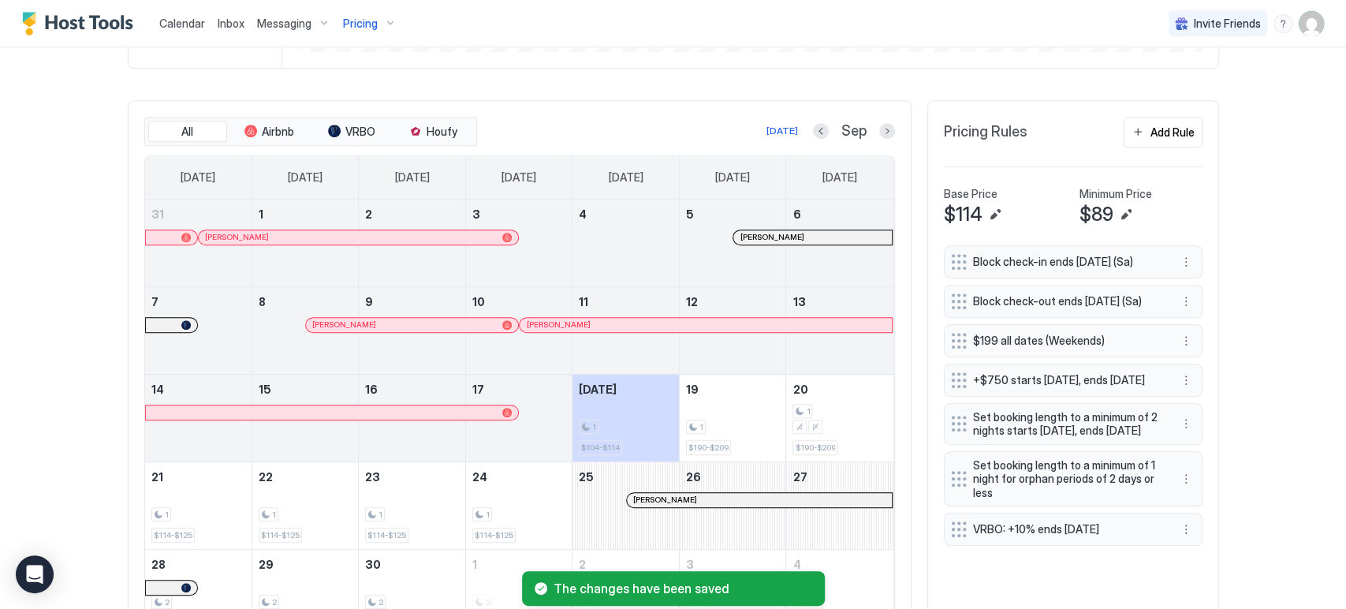
scroll to position [0, 0]
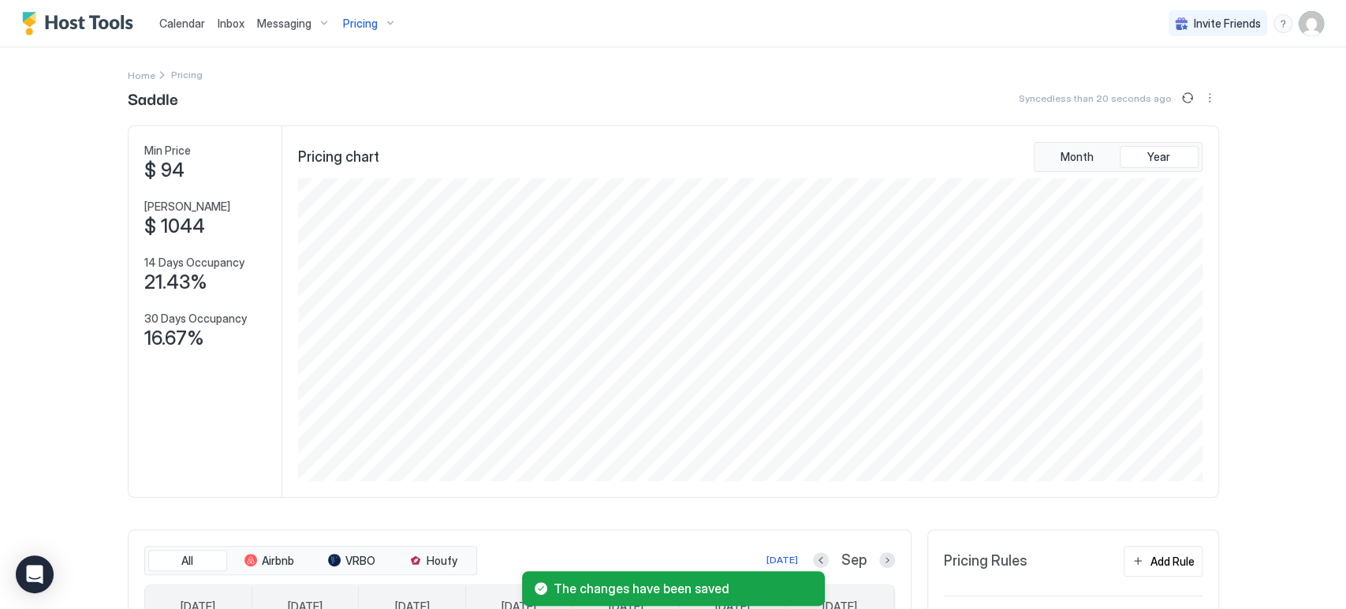
click at [370, 23] on span "Pricing" at bounding box center [360, 24] width 35 height 14
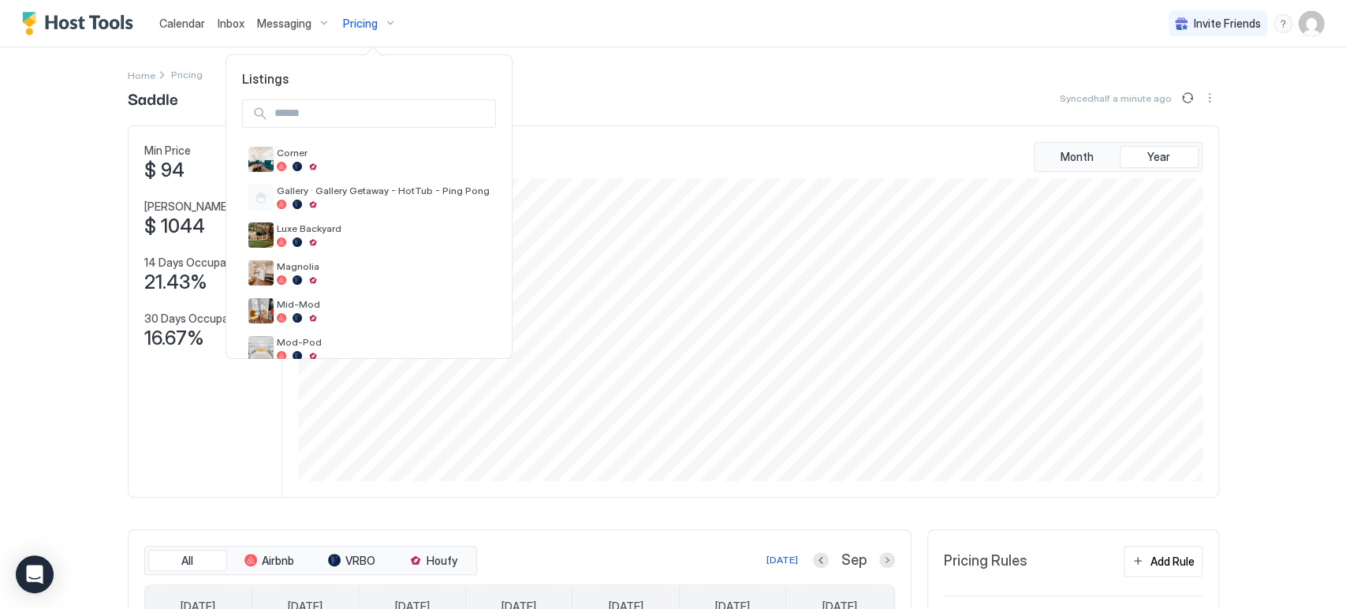
click at [576, 104] on div at bounding box center [673, 304] width 1346 height 609
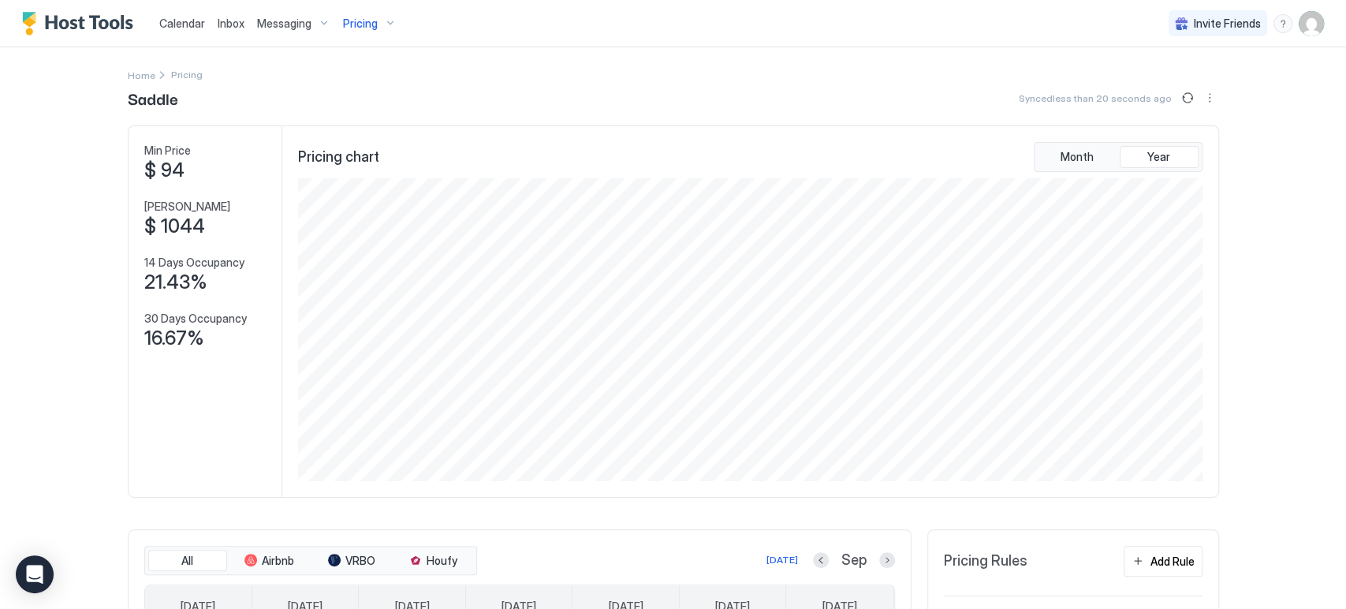
click at [367, 22] on span "Pricing" at bounding box center [360, 24] width 35 height 14
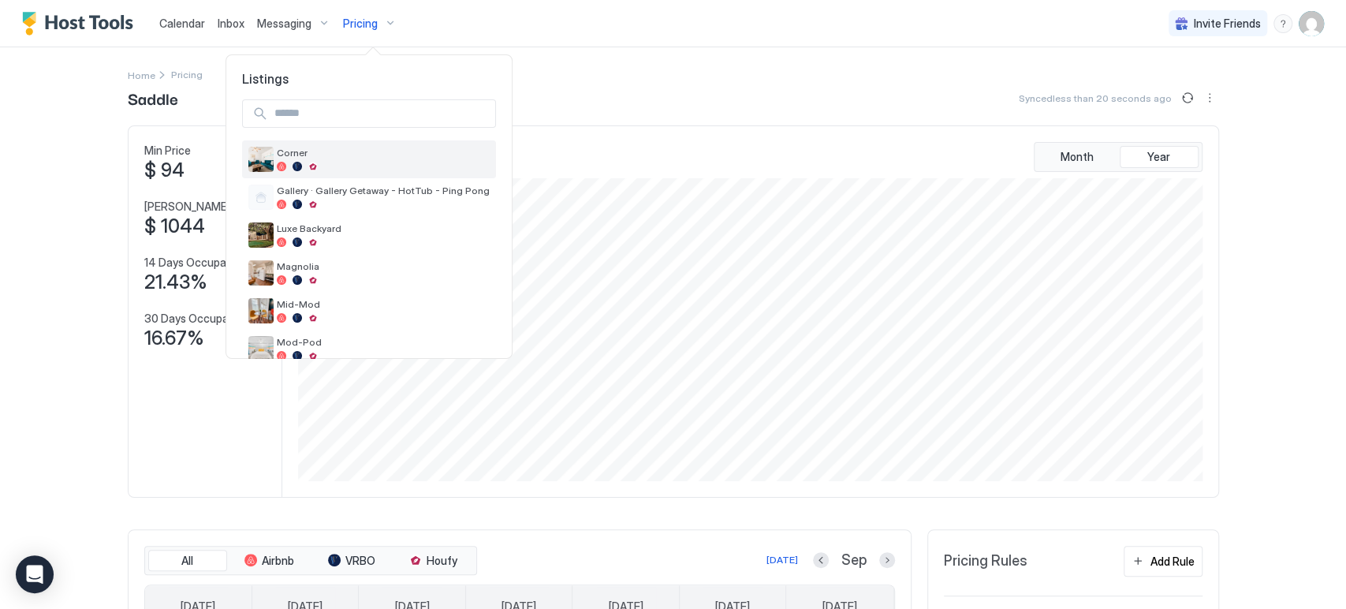
click at [343, 155] on span "Corner" at bounding box center [383, 153] width 213 height 12
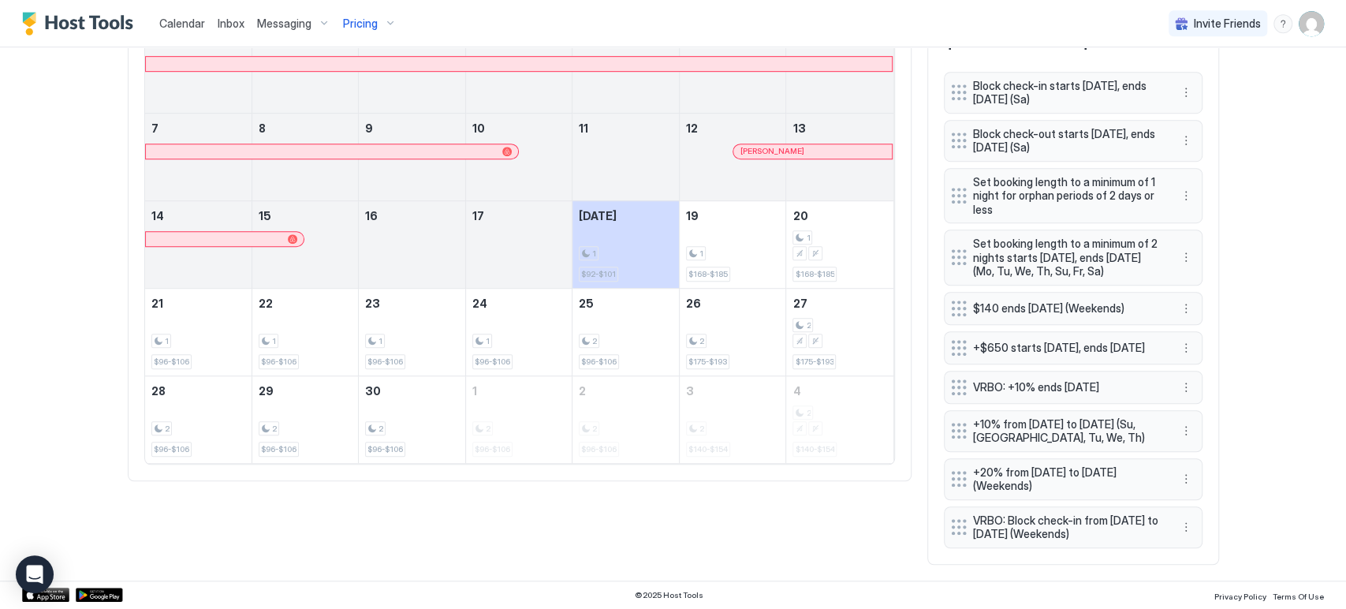
scroll to position [621, 0]
click at [1177, 421] on button "More options" at bounding box center [1186, 430] width 19 height 19
click at [1185, 495] on div "Delete" at bounding box center [1200, 490] width 47 height 12
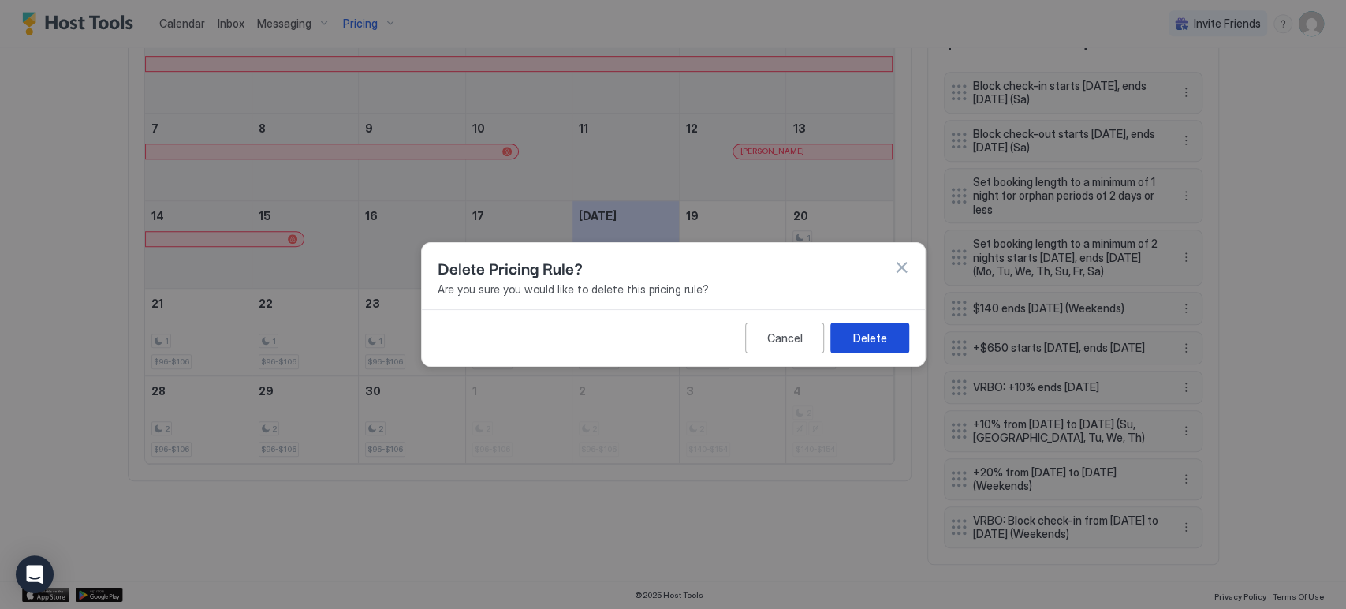
click at [896, 341] on button "Delete" at bounding box center [869, 338] width 79 height 31
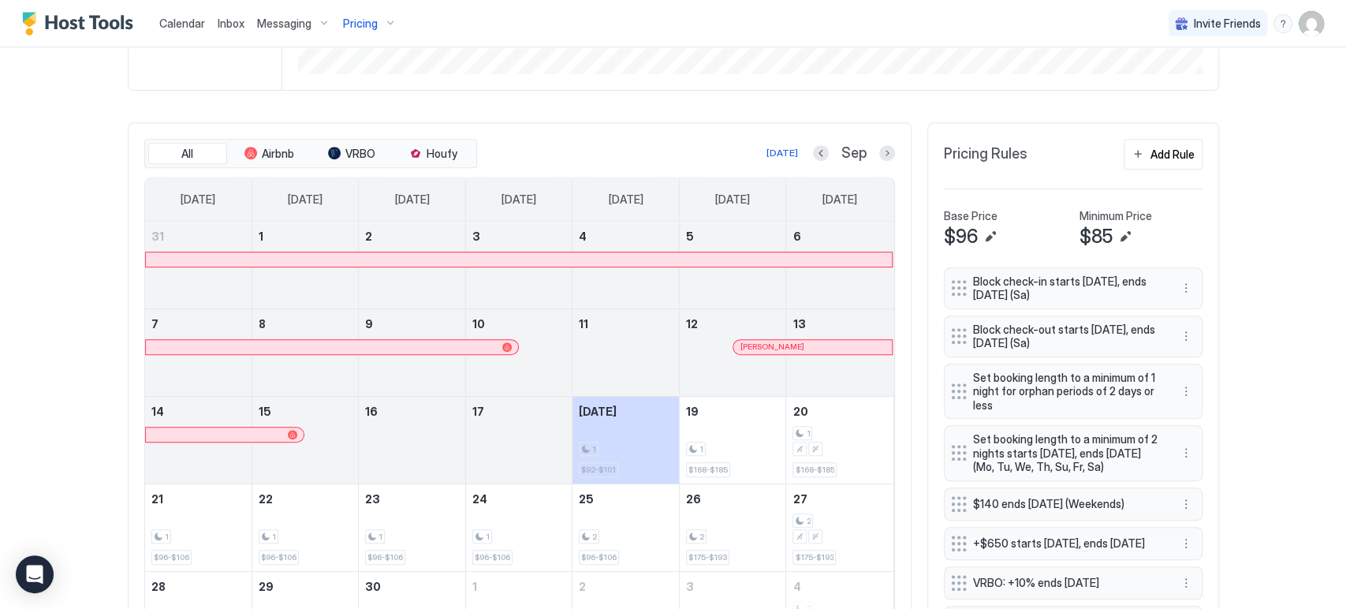
scroll to position [397, 0]
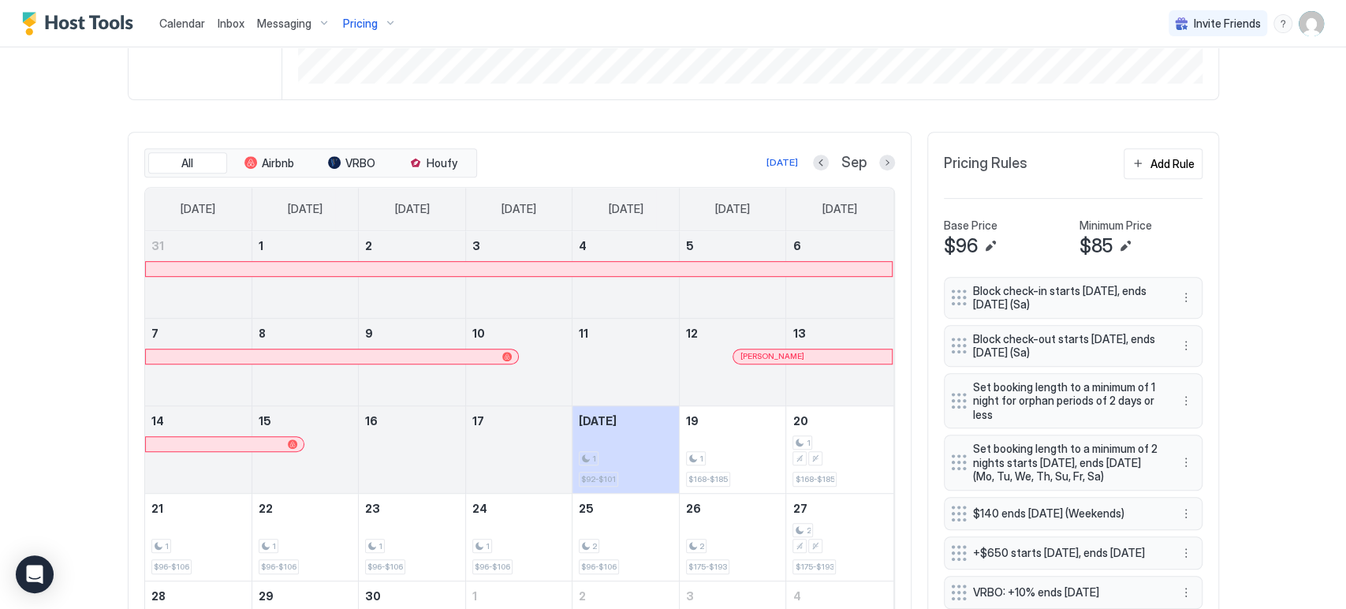
click at [886, 155] on div at bounding box center [887, 163] width 16 height 16
click at [879, 163] on button "Next month" at bounding box center [887, 163] width 16 height 16
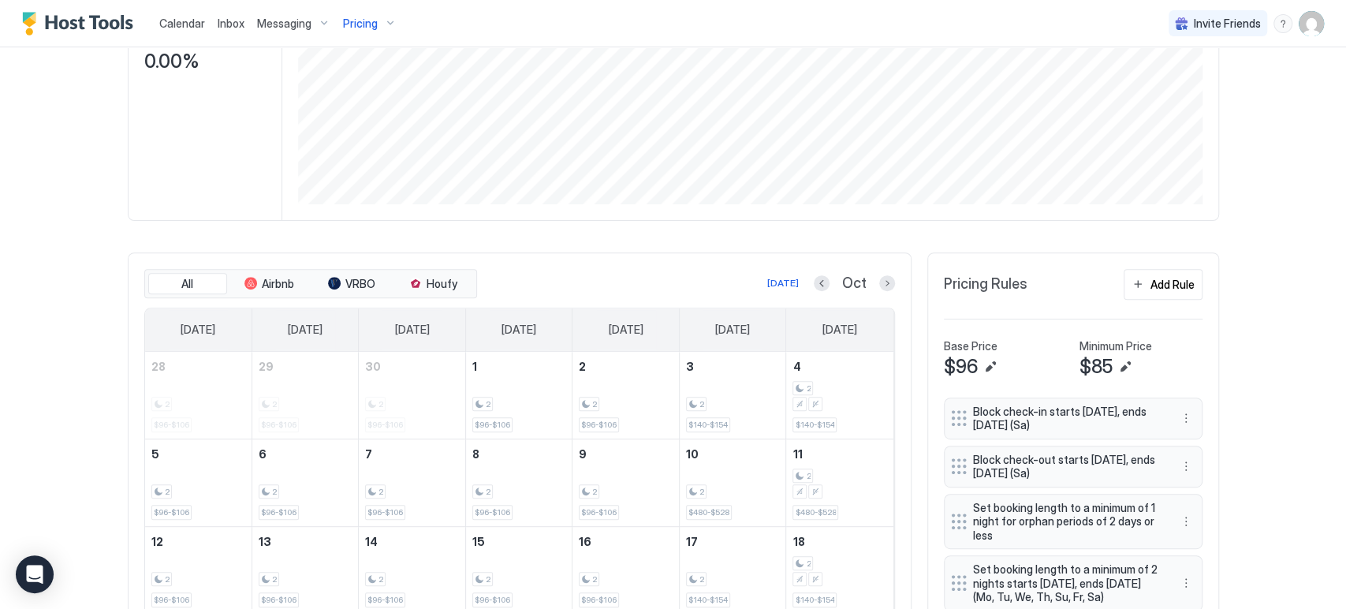
scroll to position [263, 0]
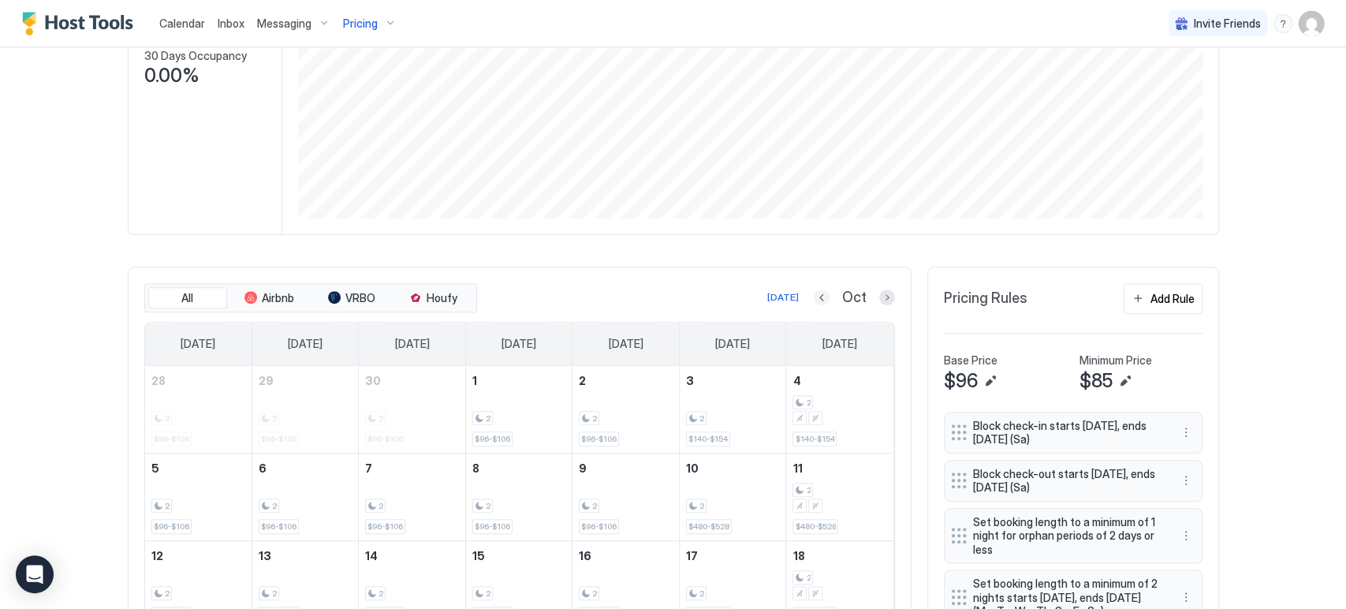
click at [815, 299] on button "Previous month" at bounding box center [822, 297] width 16 height 16
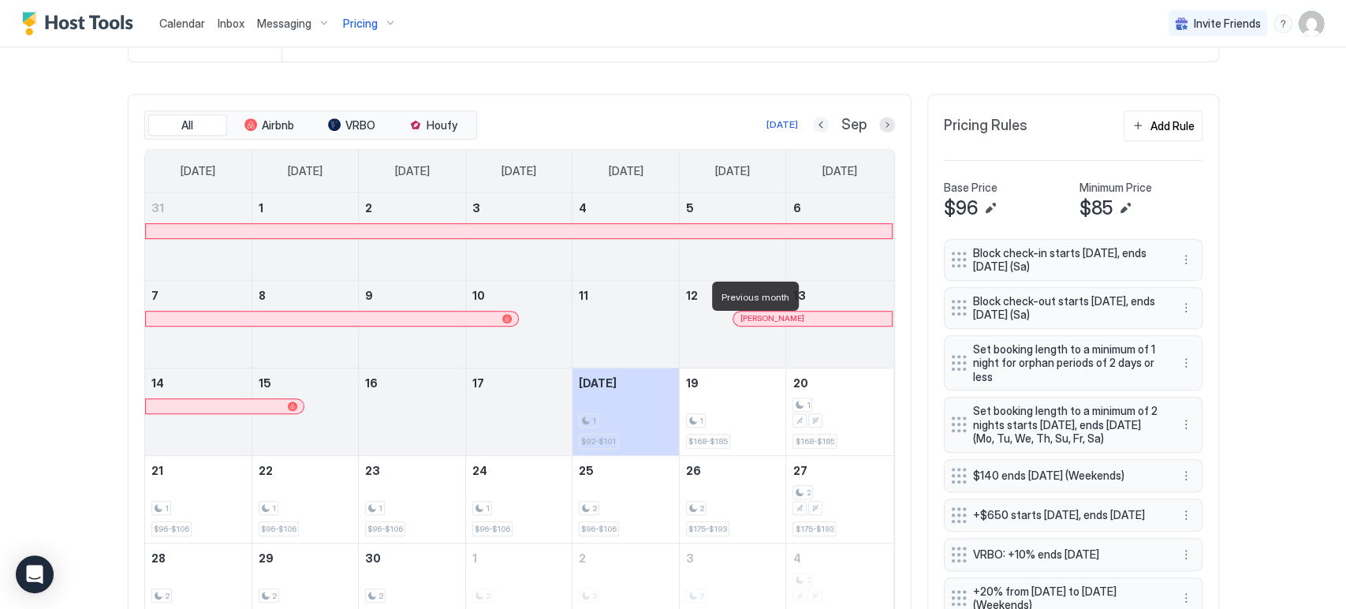
scroll to position [438, 0]
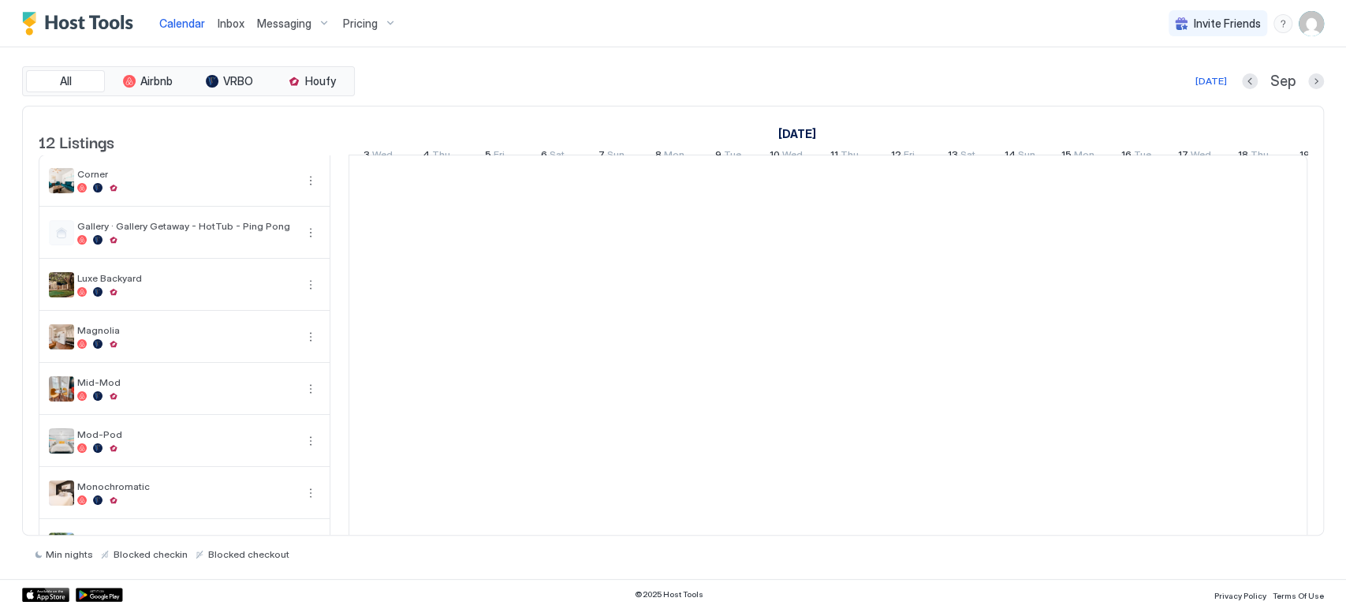
scroll to position [0, 876]
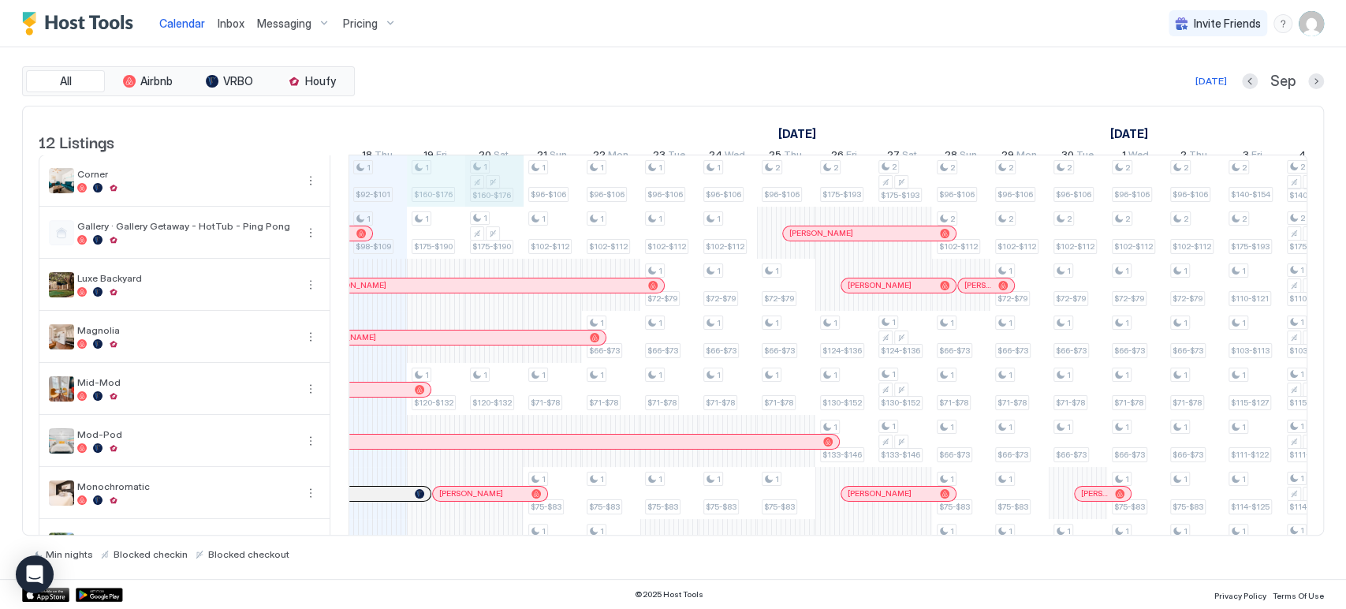
drag, startPoint x: 444, startPoint y: 185, endPoint x: 481, endPoint y: 185, distance: 37.1
click at [494, 185] on div "1 $92-$101 1 $98-$109 1 $104-$114 1 $160-$176 1 $175-$190 1 $120-$132 1 $190-$2…" at bounding box center [1107, 467] width 3268 height 624
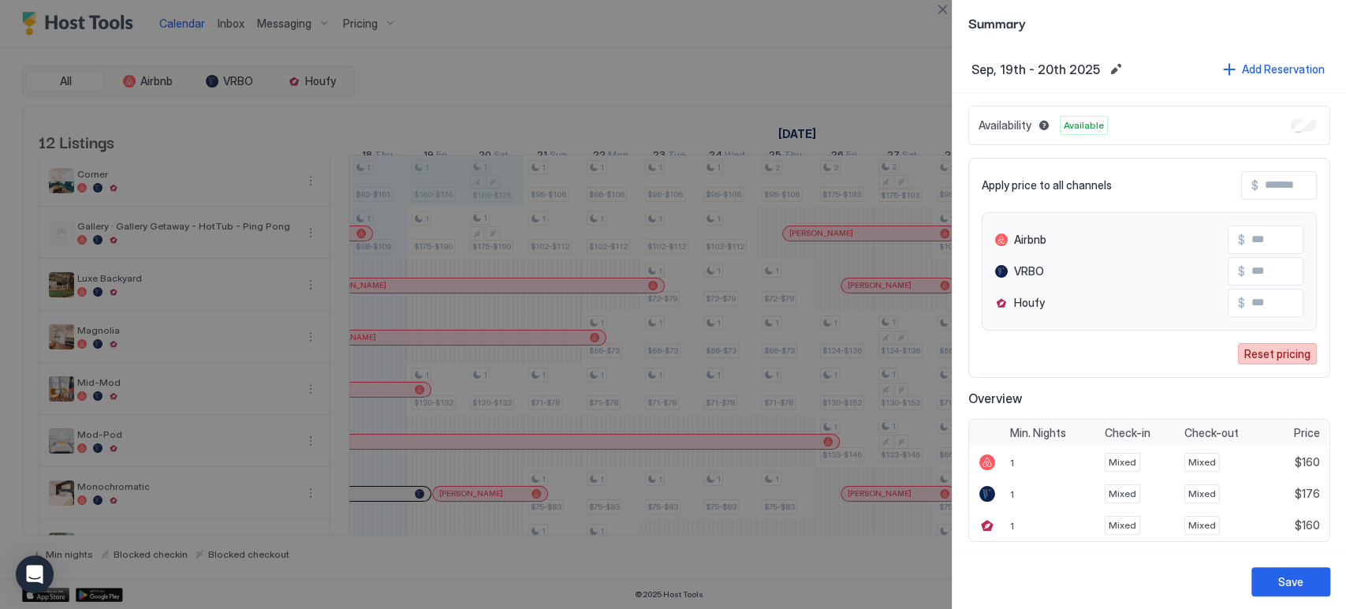
click at [1279, 364] on div "Apply price to all channels $ Airbnb $ *** VRBO $ *** Houfy $ *** Reset pricing" at bounding box center [1149, 268] width 362 height 220
click at [1279, 360] on div "Reset pricing" at bounding box center [1277, 353] width 66 height 17
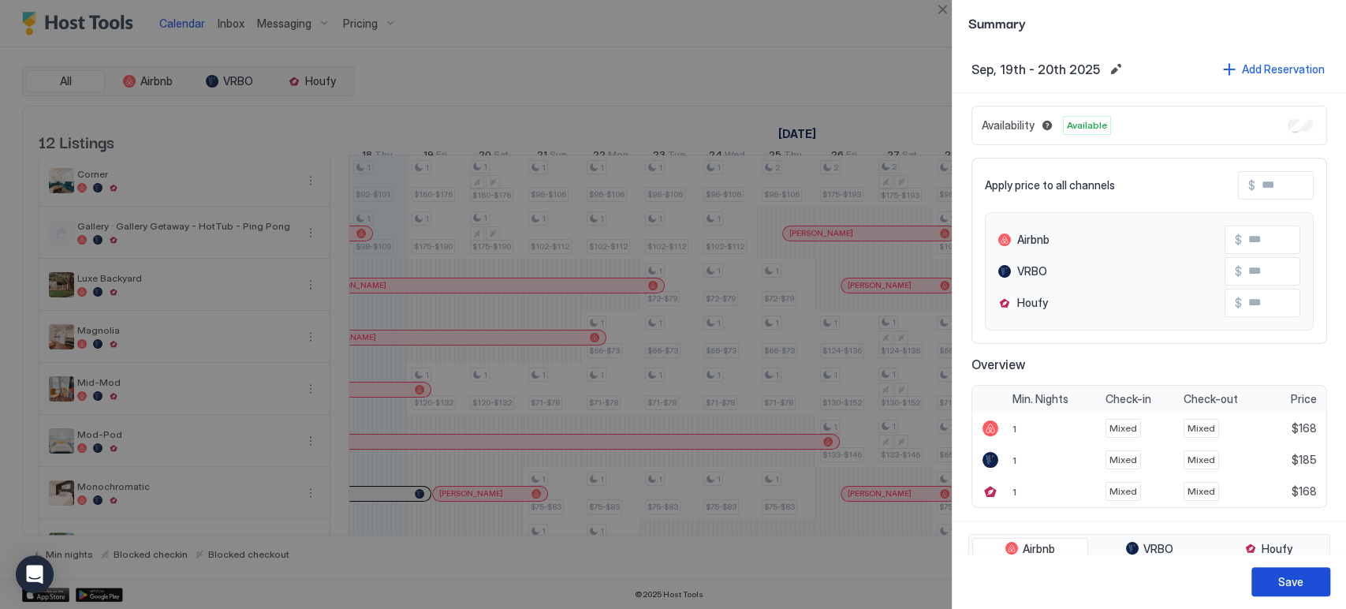
click at [1286, 582] on div "Save" at bounding box center [1290, 581] width 25 height 17
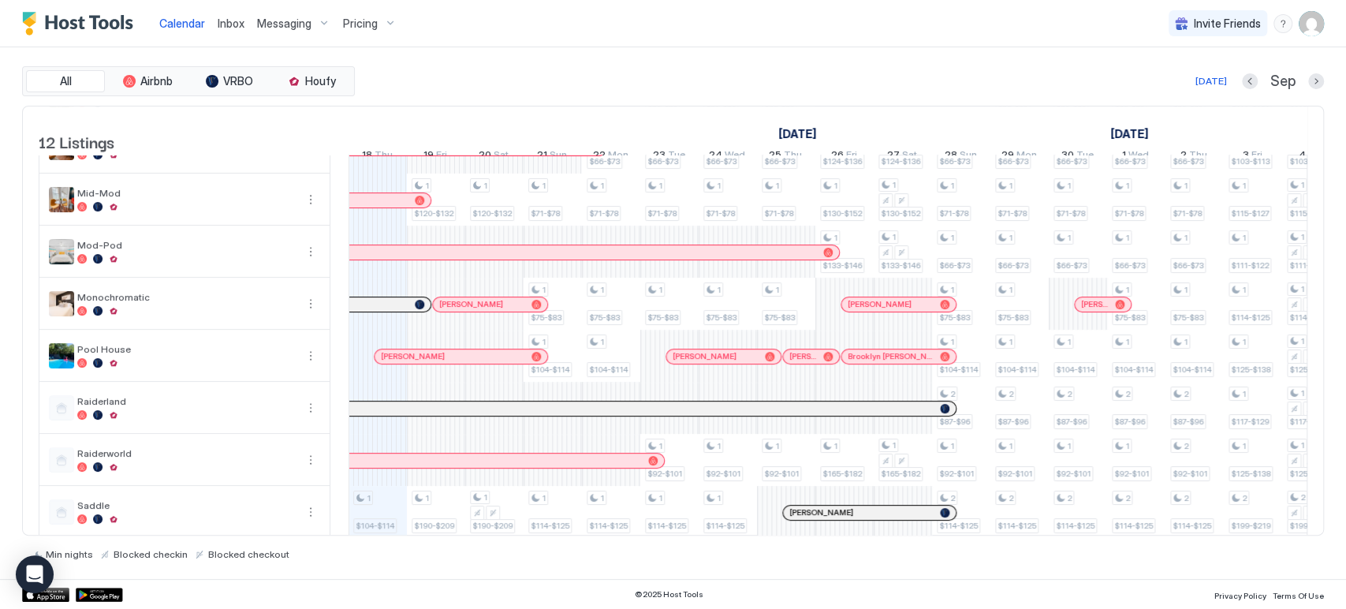
scroll to position [270, 0]
